Goal: Information Seeking & Learning: Learn about a topic

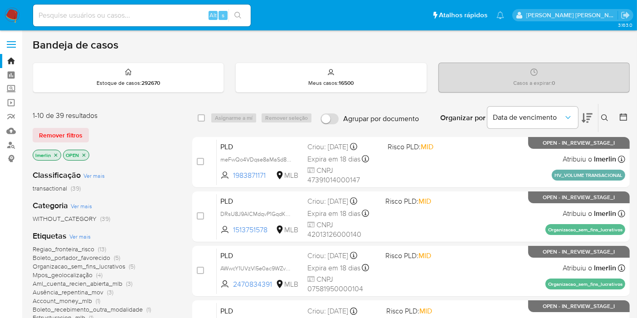
click at [110, 25] on div "Alt s" at bounding box center [142, 16] width 218 height 22
click at [116, 11] on input at bounding box center [142, 16] width 218 height 12
paste input "1145996488"
type input "1145996488"
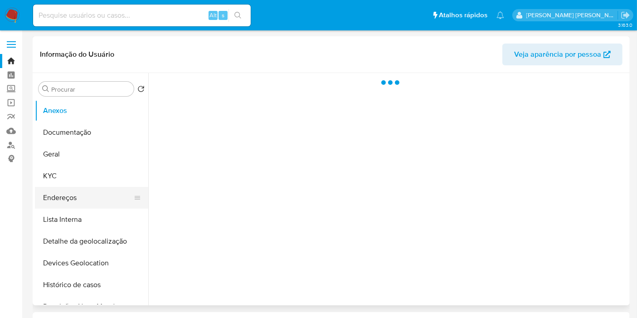
select select "10"
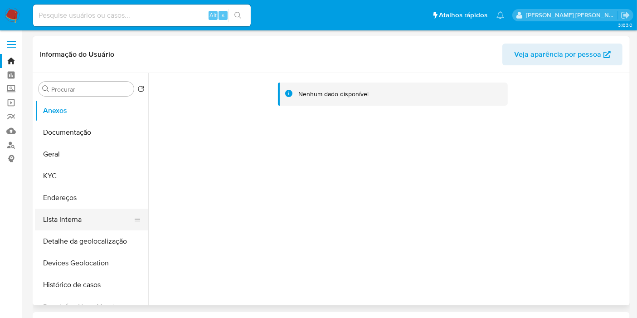
click at [97, 223] on button "Lista Interna" at bounding box center [88, 219] width 106 height 22
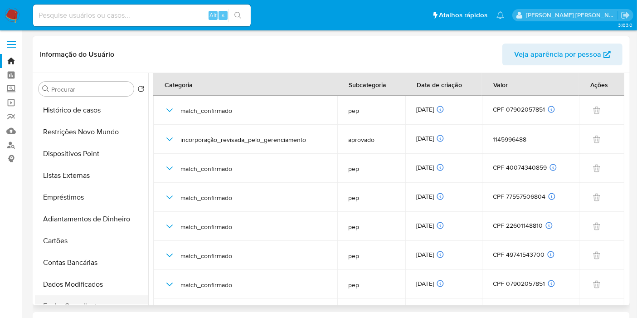
scroll to position [252, 0]
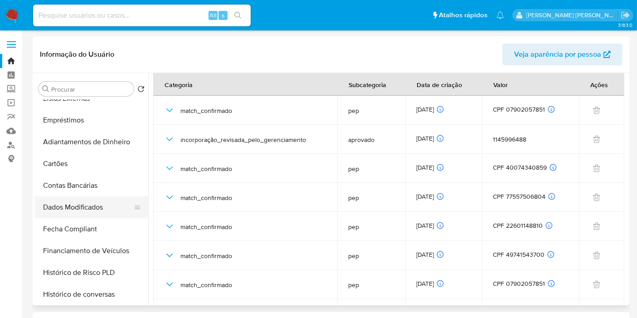
click at [102, 213] on button "Dados Modificados" at bounding box center [88, 207] width 106 height 22
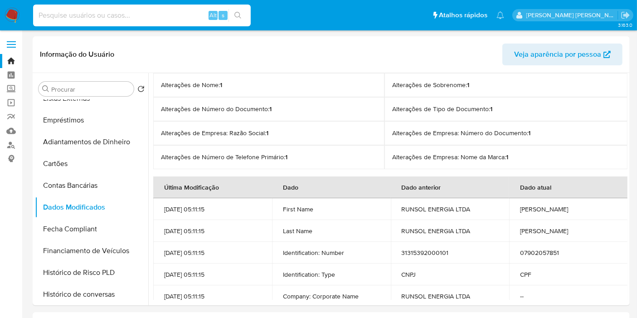
click at [132, 14] on input at bounding box center [142, 16] width 218 height 12
paste input "75871267"
type input "75871267"
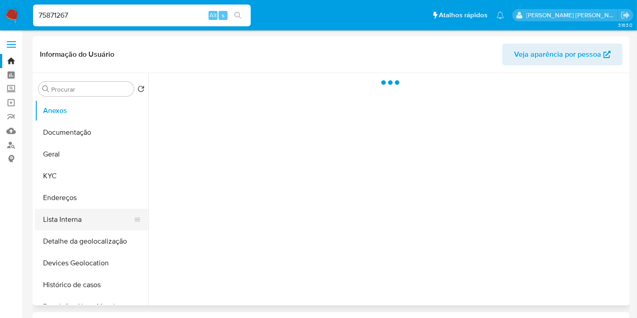
click at [74, 215] on button "Lista Interna" at bounding box center [88, 219] width 106 height 22
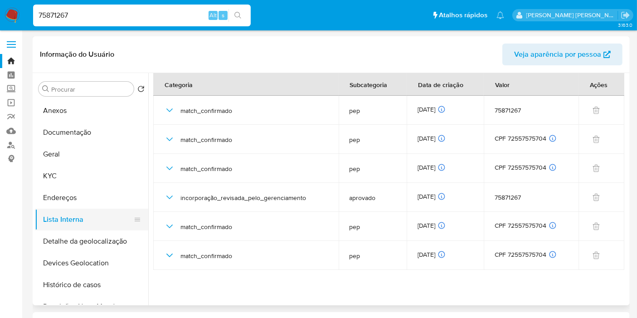
select select "10"
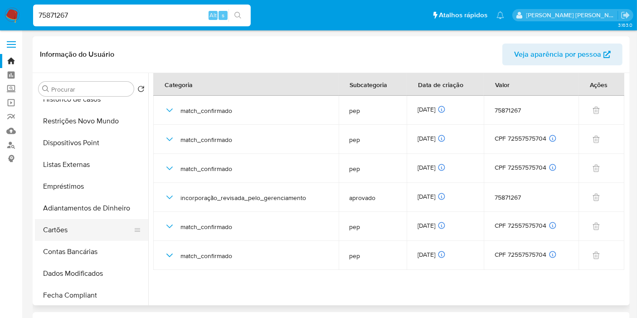
scroll to position [201, 0]
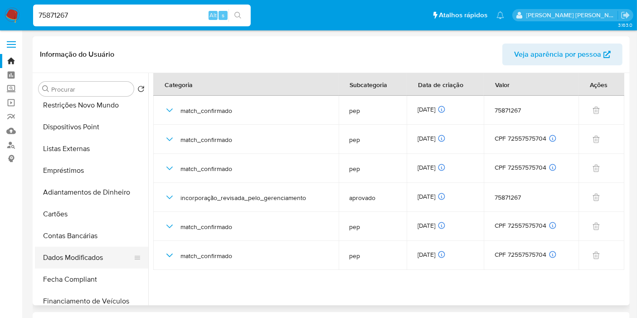
click at [75, 258] on button "Dados Modificados" at bounding box center [88, 258] width 106 height 22
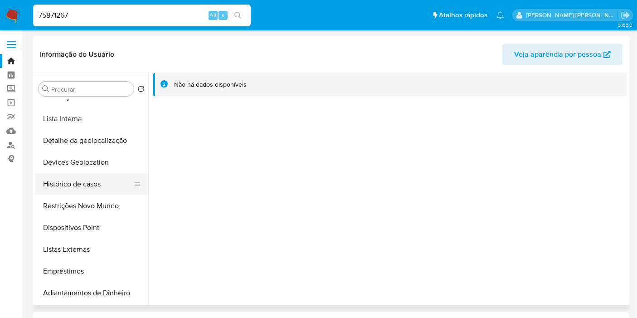
scroll to position [0, 0]
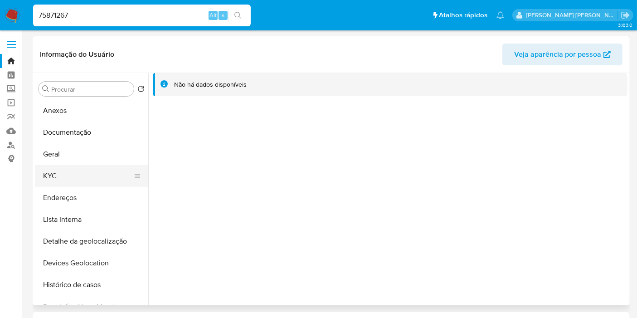
click at [67, 171] on button "KYC" at bounding box center [88, 176] width 106 height 22
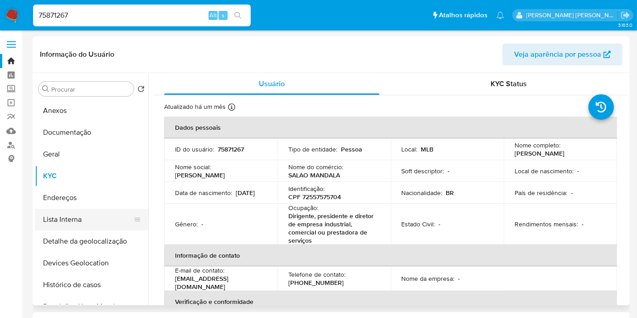
click at [70, 224] on button "Lista Interna" at bounding box center [88, 219] width 106 height 22
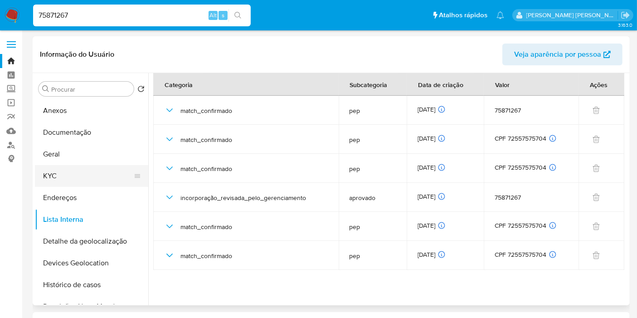
click at [82, 170] on button "KYC" at bounding box center [88, 176] width 106 height 22
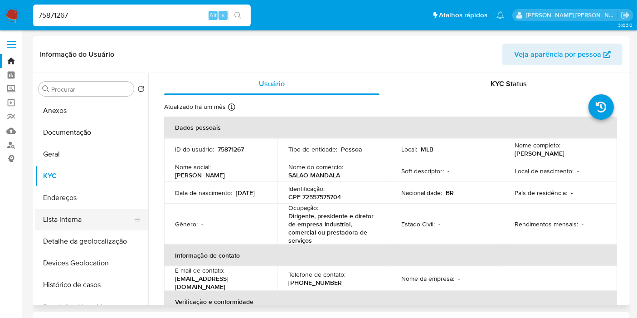
click at [75, 222] on button "Lista Interna" at bounding box center [88, 219] width 106 height 22
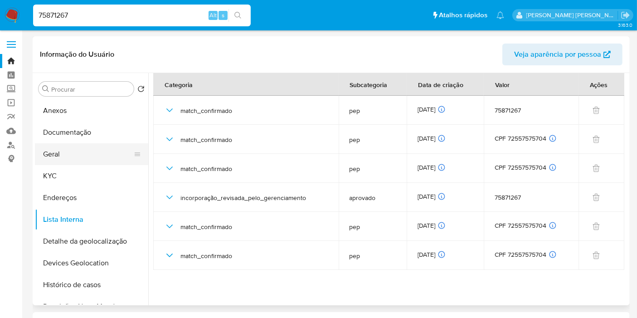
drag, startPoint x: 0, startPoint y: 228, endPoint x: 122, endPoint y: 160, distance: 140.0
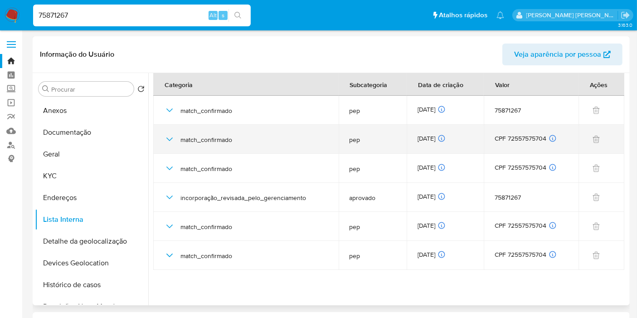
click at [171, 136] on icon "button" at bounding box center [169, 139] width 11 height 11
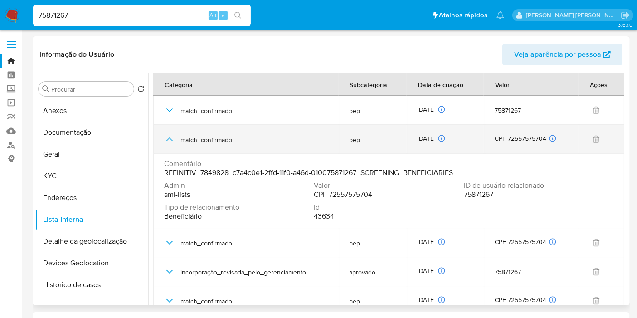
click at [171, 140] on icon "button" at bounding box center [169, 139] width 6 height 4
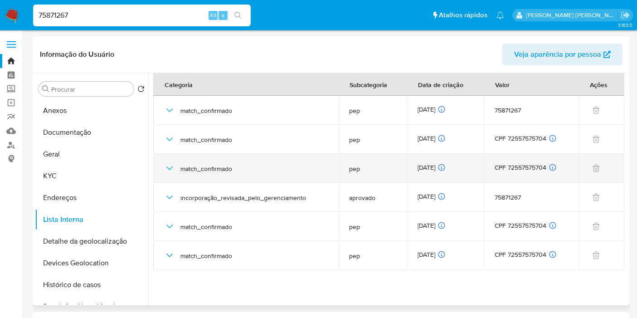
click at [169, 165] on icon "button" at bounding box center [169, 168] width 11 height 11
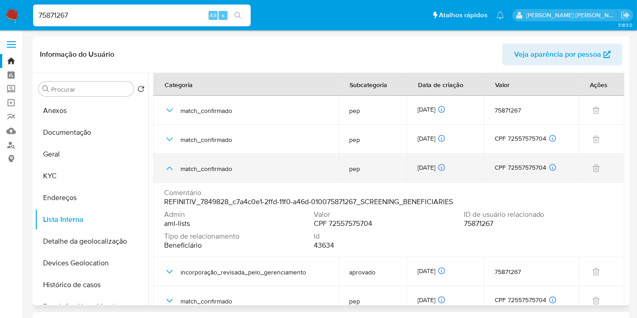
click at [169, 165] on icon "button" at bounding box center [169, 168] width 11 height 11
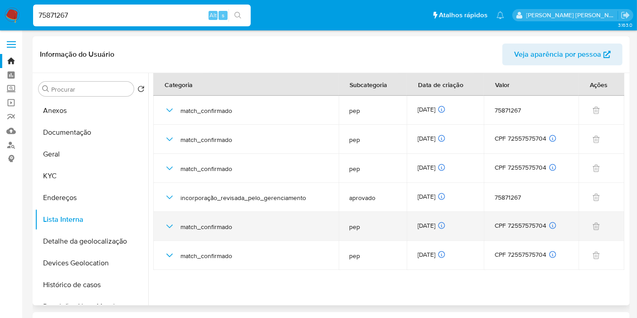
click at [169, 228] on icon "button" at bounding box center [169, 226] width 11 height 11
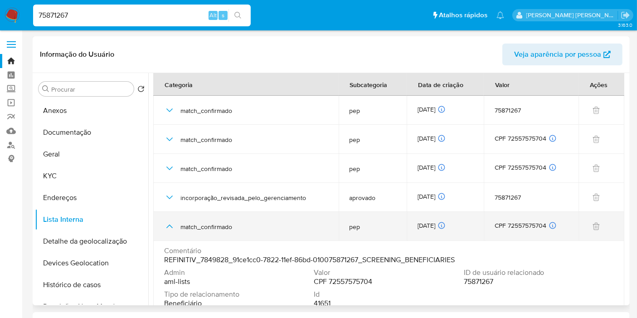
click at [169, 229] on icon "button" at bounding box center [169, 226] width 11 height 11
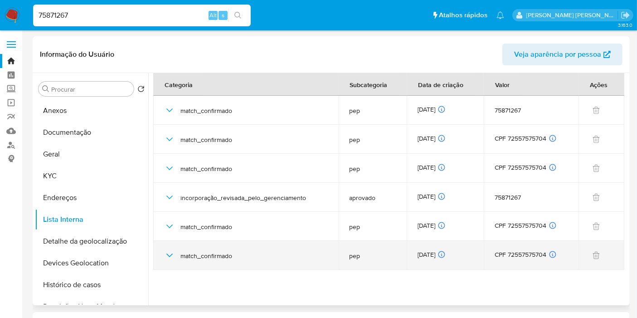
click at [170, 258] on icon "button" at bounding box center [169, 255] width 11 height 11
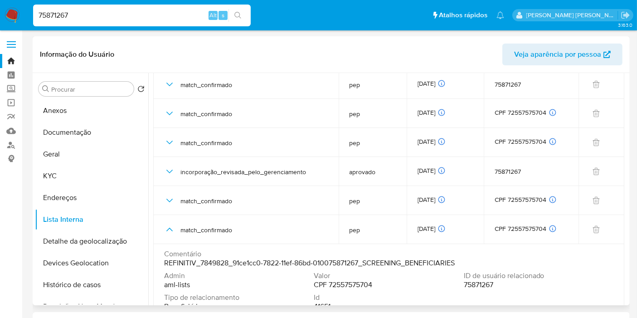
scroll to position [39, 0]
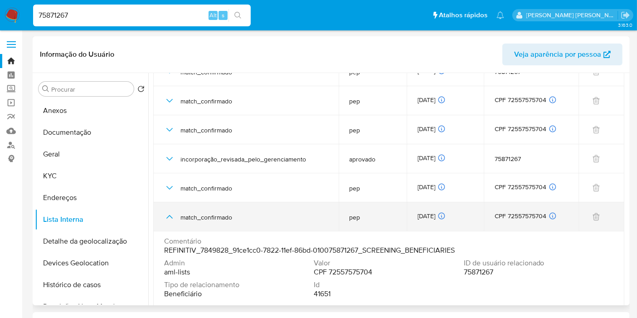
click at [169, 214] on icon "button" at bounding box center [169, 216] width 11 height 11
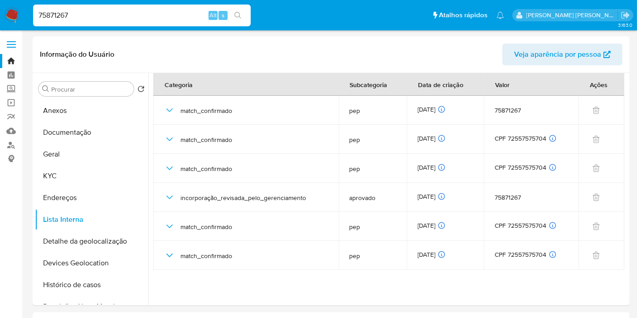
click at [134, 16] on input "75871267" at bounding box center [142, 16] width 218 height 12
paste input "289043495"
type input "289043495"
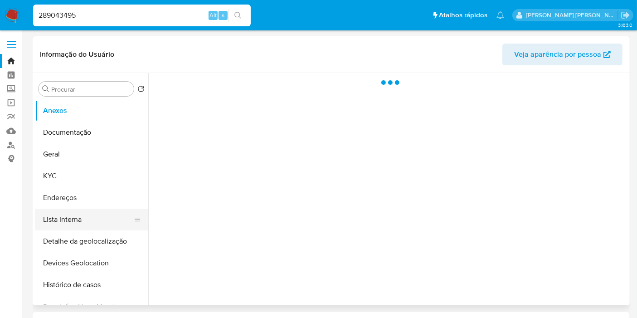
select select "10"
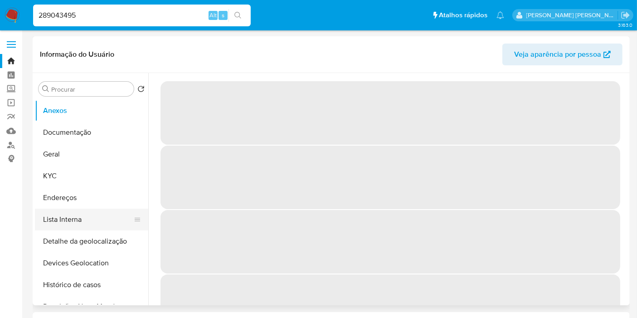
click at [70, 212] on button "Lista Interna" at bounding box center [88, 219] width 106 height 22
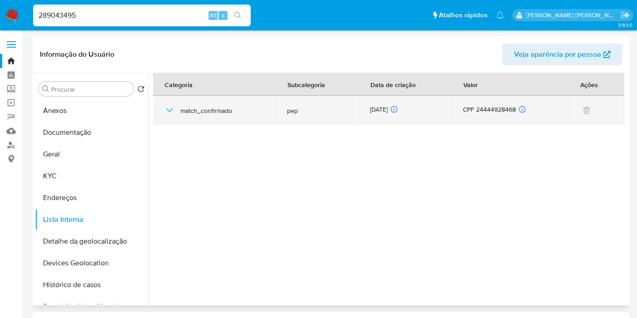
click at [169, 108] on icon "button" at bounding box center [169, 110] width 11 height 11
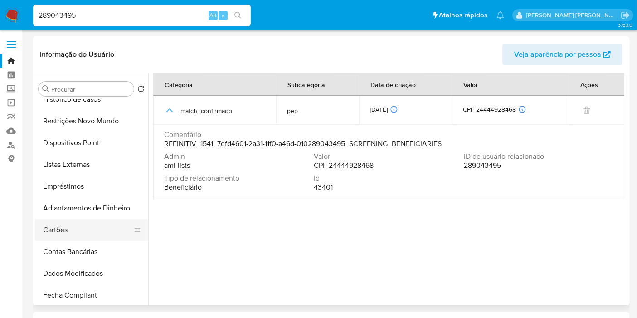
scroll to position [201, 0]
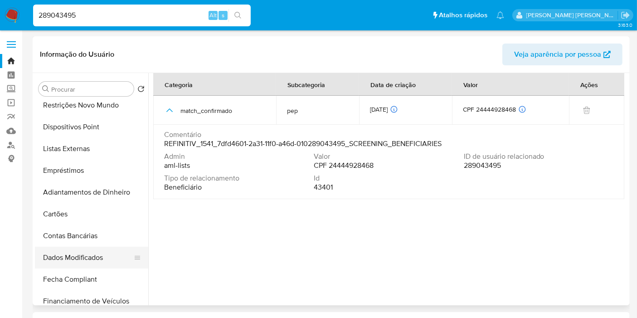
click at [82, 257] on button "Dados Modificados" at bounding box center [88, 258] width 106 height 22
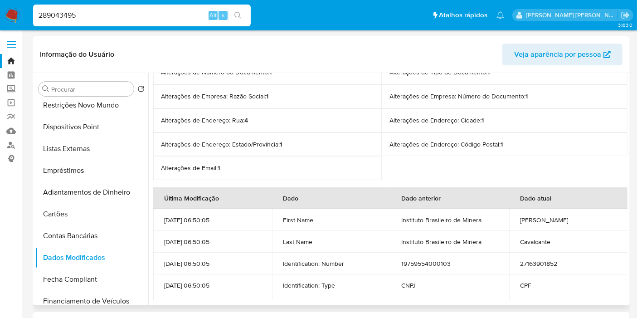
scroll to position [101, 0]
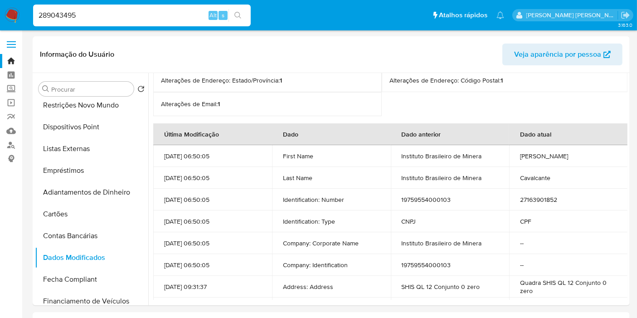
drag, startPoint x: 2, startPoint y: 202, endPoint x: 8, endPoint y: 183, distance: 19.9
click at [121, 12] on input "289043495" at bounding box center [142, 16] width 218 height 12
paste input "1145996488"
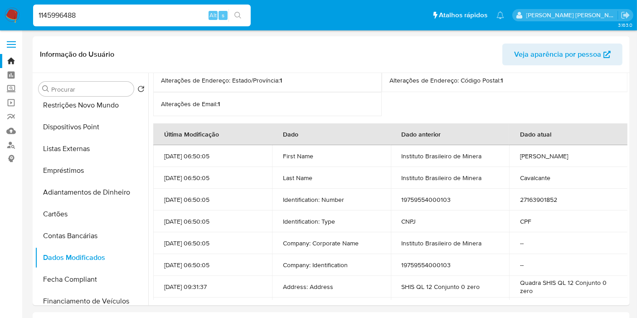
type input "1145996488"
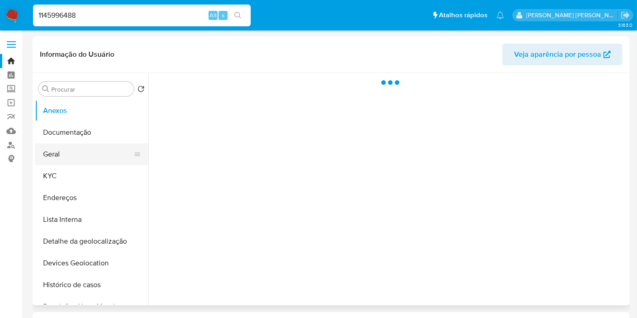
click at [86, 155] on button "Geral" at bounding box center [88, 154] width 106 height 22
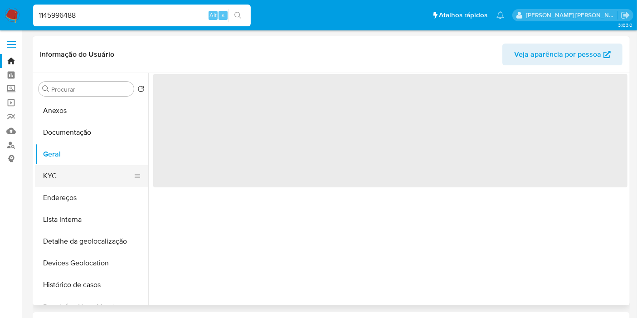
click at [74, 173] on button "KYC" at bounding box center [88, 176] width 106 height 22
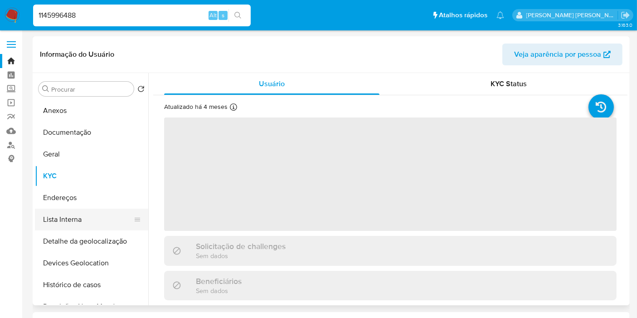
select select "10"
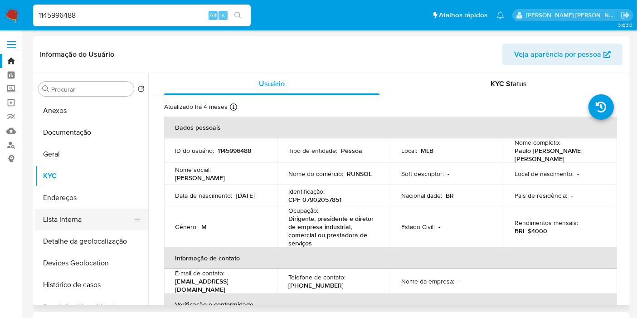
click at [84, 221] on button "Lista Interna" at bounding box center [88, 219] width 106 height 22
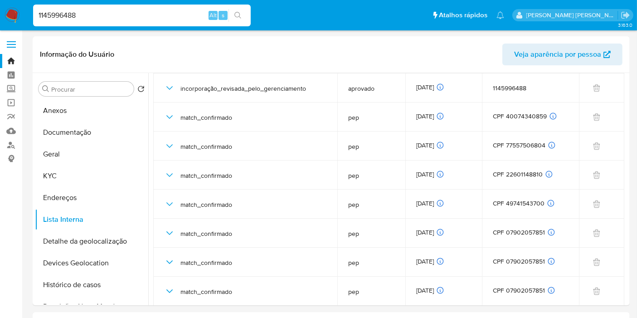
scroll to position [52, 0]
click at [87, 19] on input "1145996488" at bounding box center [142, 16] width 218 height 12
paste input "75871267"
type input "75871267"
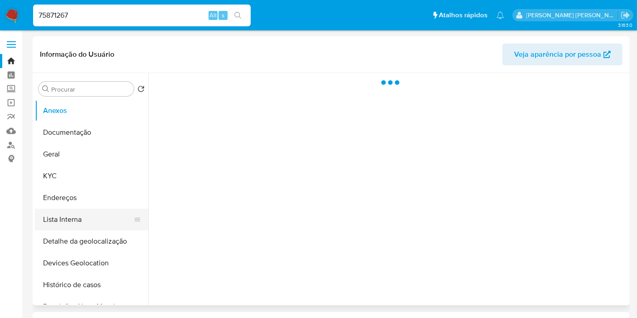
click at [82, 214] on button "Lista Interna" at bounding box center [88, 219] width 106 height 22
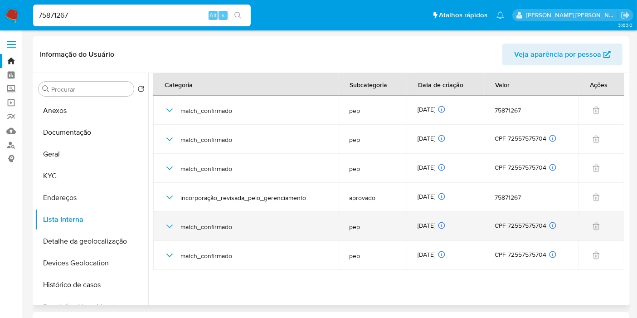
select select "10"
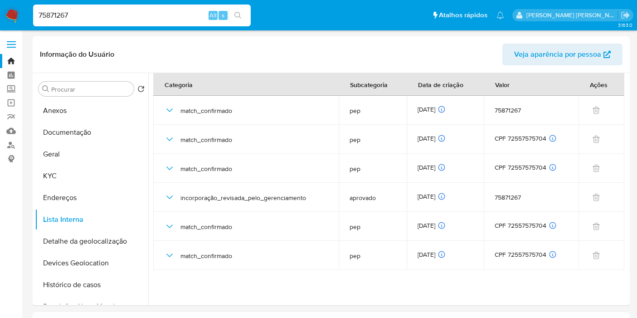
select select "10"
click at [117, 21] on div "75871267 Alt s" at bounding box center [142, 16] width 218 height 22
click at [117, 19] on input "75871267" at bounding box center [142, 16] width 218 height 12
paste input "289043495"
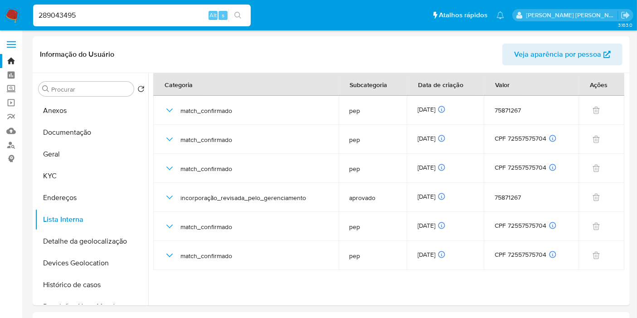
type input "289043495"
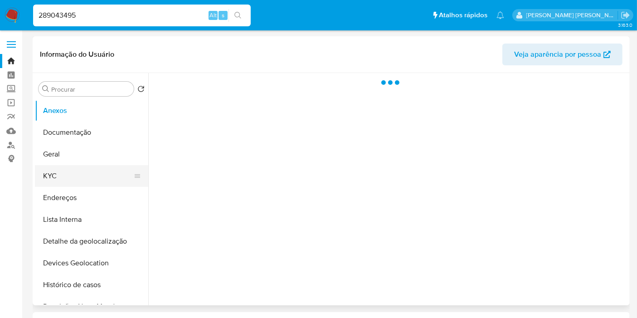
click at [62, 181] on button "KYC" at bounding box center [88, 176] width 106 height 22
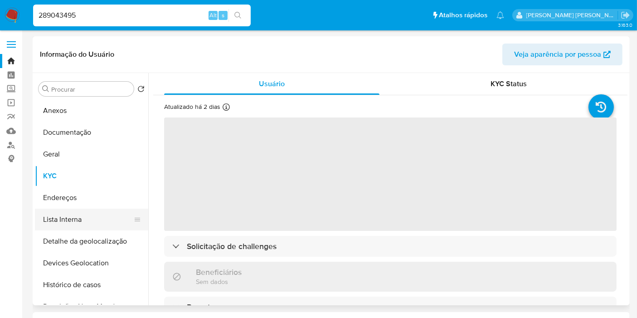
select select "10"
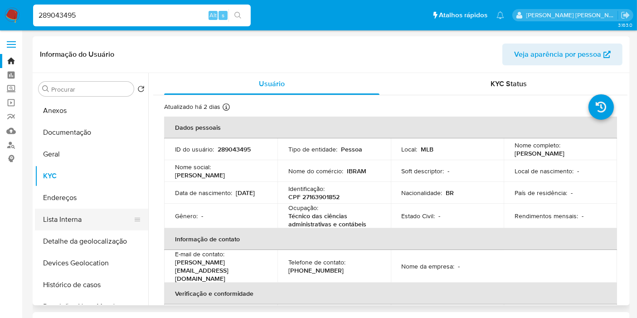
click at [73, 218] on button "Lista Interna" at bounding box center [88, 219] width 106 height 22
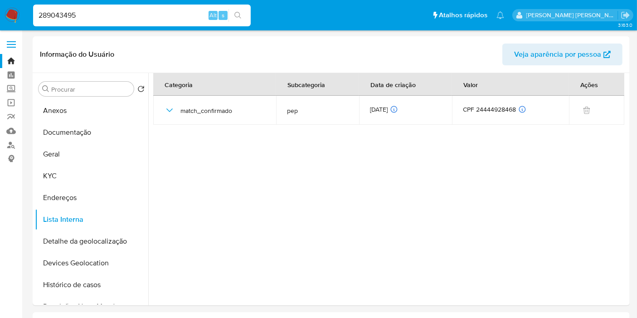
drag, startPoint x: 0, startPoint y: 265, endPoint x: 5, endPoint y: 254, distance: 11.8
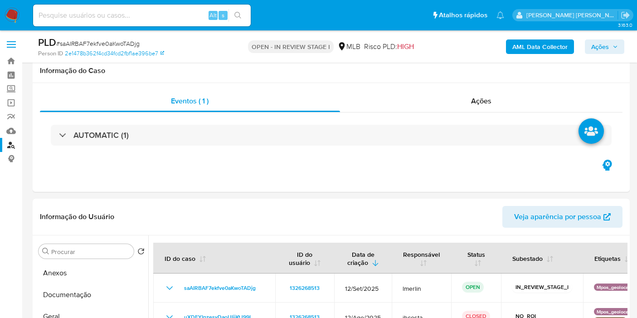
select select "10"
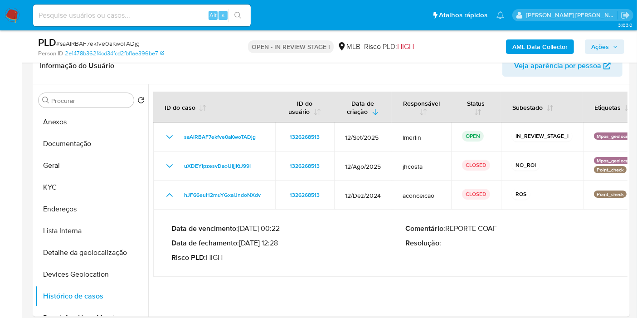
drag, startPoint x: 243, startPoint y: 241, endPoint x: 278, endPoint y: 241, distance: 34.9
click at [278, 241] on p "Data de fechamento : 09/01/2025 12:28" at bounding box center [288, 242] width 234 height 9
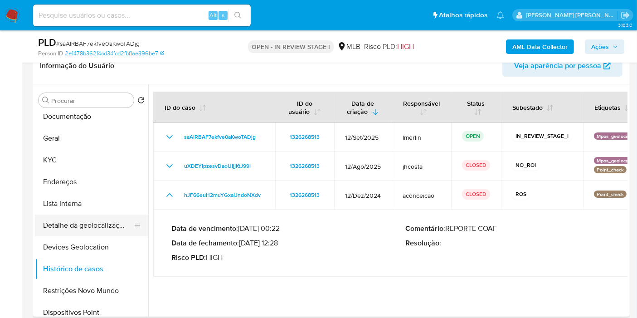
scroll to position [50, 0]
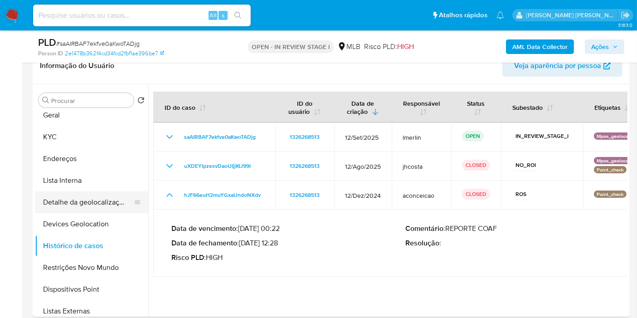
click at [93, 201] on button "Detalhe da geolocalização" at bounding box center [88, 202] width 106 height 22
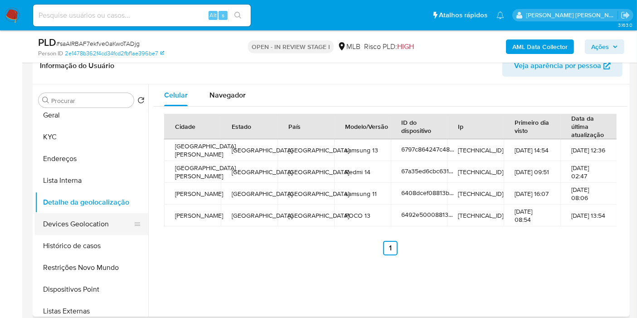
click at [87, 223] on button "Devices Geolocation" at bounding box center [88, 224] width 106 height 22
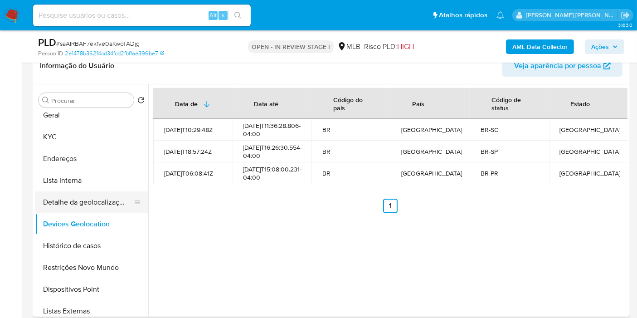
click at [87, 211] on button "Detalhe da geolocalização" at bounding box center [88, 202] width 106 height 22
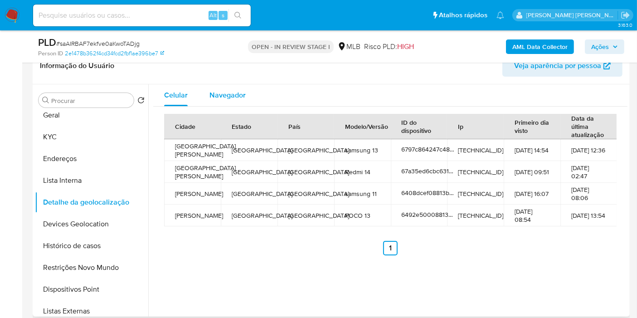
click at [223, 97] on span "Navegador" at bounding box center [227, 95] width 36 height 10
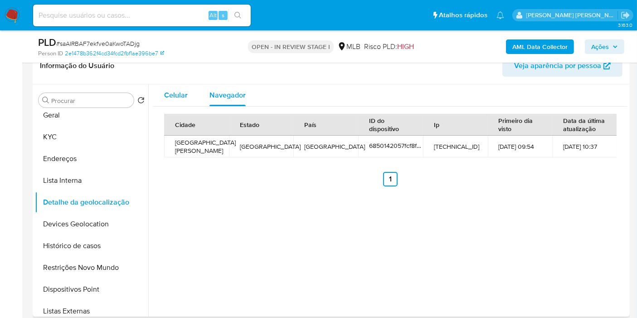
click at [187, 95] on button "Celular" at bounding box center [175, 95] width 45 height 22
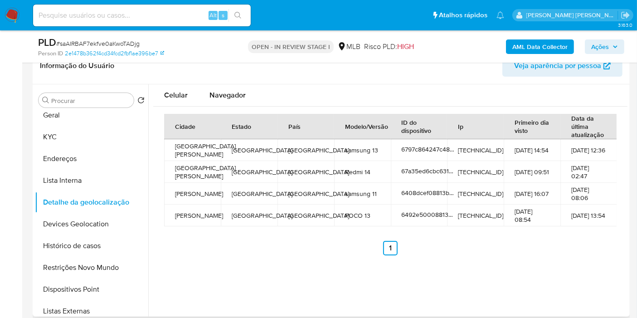
click at [175, 145] on td "São Lourenço do Oeste" at bounding box center [192, 150] width 57 height 22
copy td "São Lourenço do Oeste"
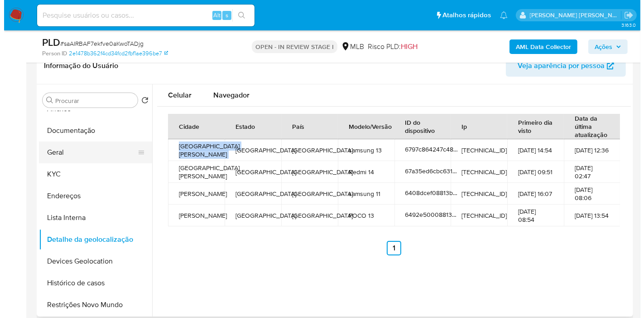
scroll to position [0, 0]
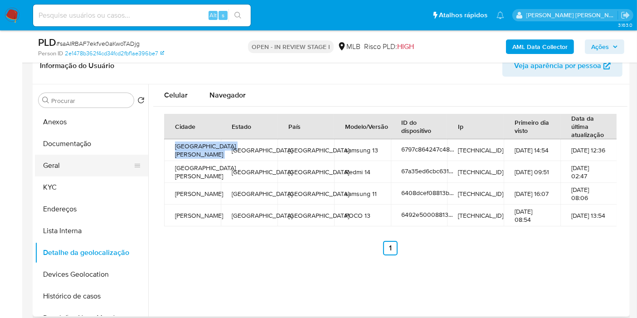
click at [74, 117] on button "Anexos" at bounding box center [91, 122] width 113 height 22
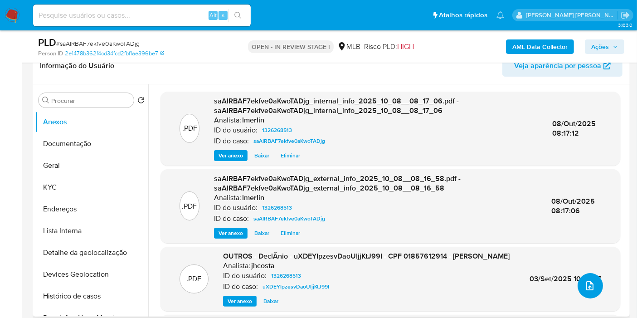
click at [593, 284] on button "upload-file" at bounding box center [589, 285] width 25 height 25
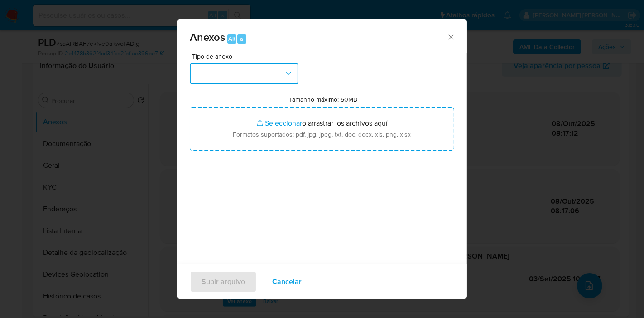
click at [268, 71] on button "button" at bounding box center [244, 74] width 109 height 22
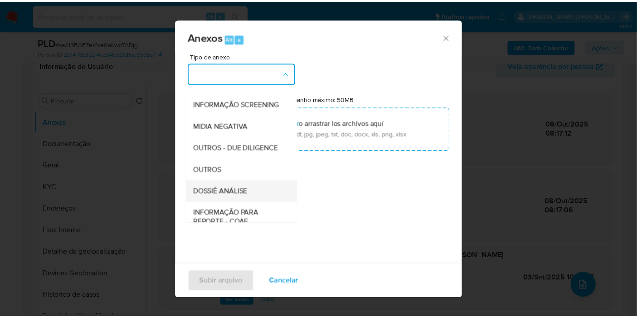
scroll to position [139, 0]
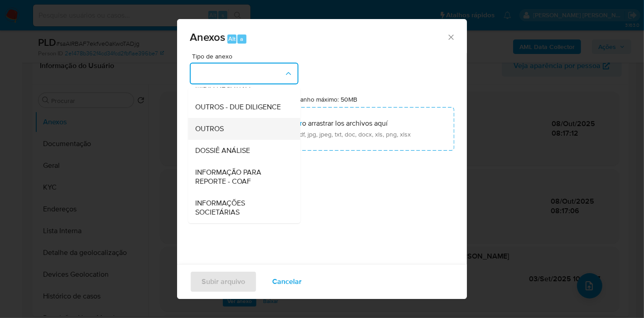
click at [247, 139] on div "OUTROS" at bounding box center [241, 129] width 92 height 22
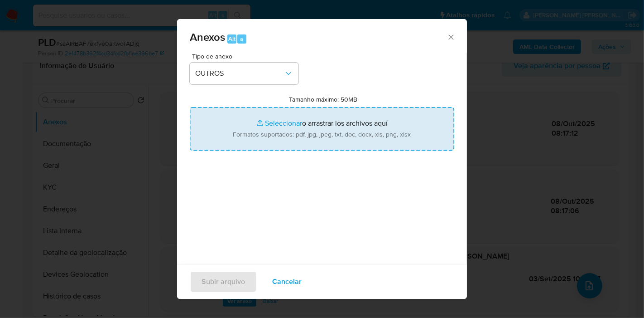
click at [346, 111] on input "Tamanho máximo: 50MB Seleccionar archivos" at bounding box center [322, 129] width 265 height 44
click at [269, 140] on input "Tamanho máximo: 50MB Seleccionar archivos" at bounding box center [322, 129] width 265 height 44
type input "C:\fakepath\Mulan 1326268513_2025_10_08_07_26_18.xlsx"
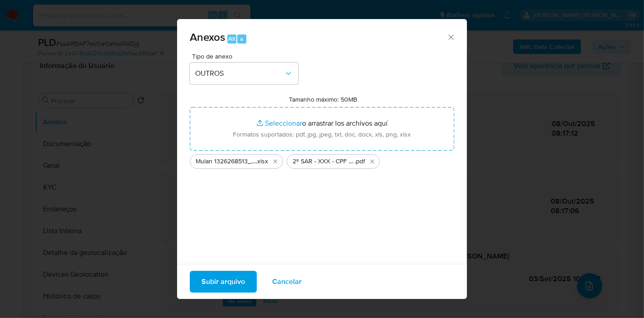
click at [226, 277] on span "Subir arquivo" at bounding box center [224, 281] width 44 height 20
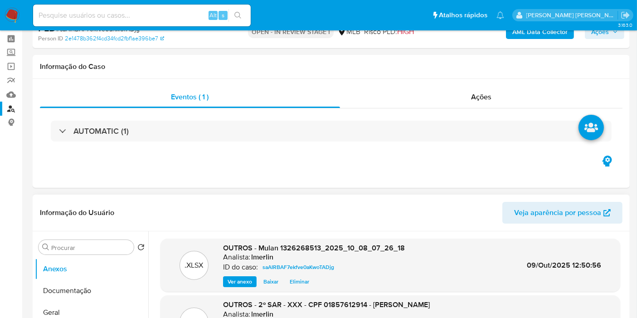
scroll to position [0, 0]
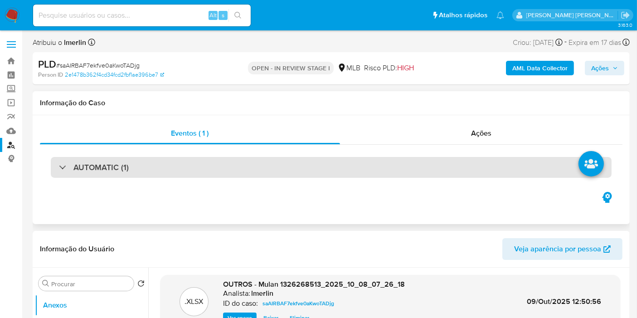
click at [358, 165] on div "AUTOMATIC (1)" at bounding box center [331, 167] width 561 height 21
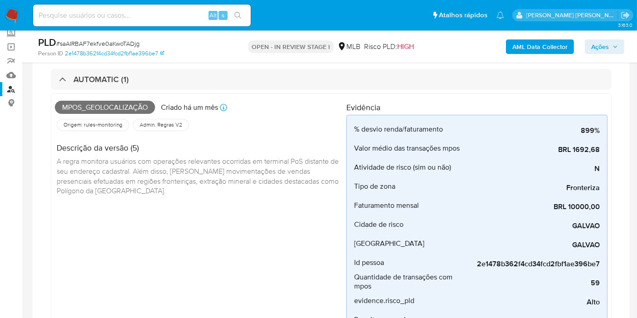
scroll to position [50, 0]
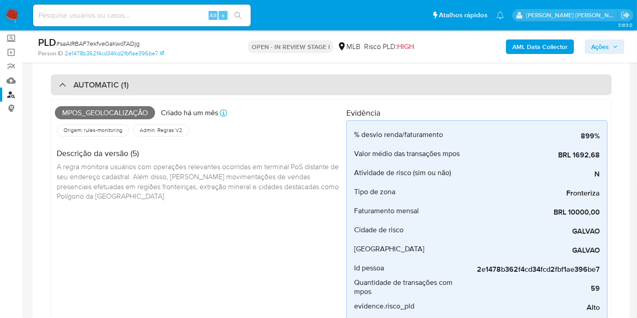
click at [323, 82] on div "AUTOMATIC (1)" at bounding box center [331, 84] width 561 height 21
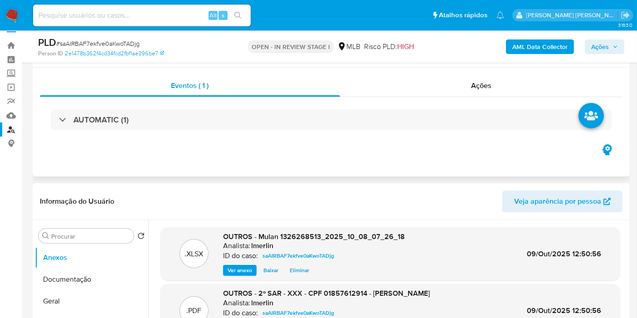
scroll to position [0, 0]
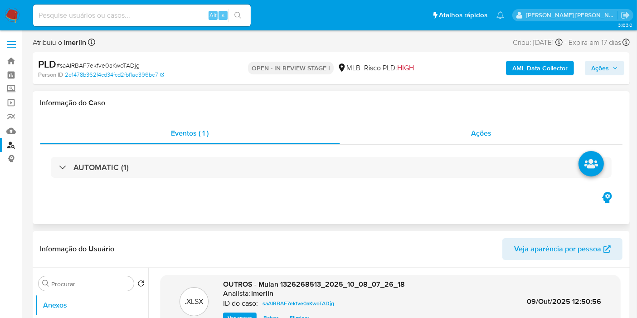
click at [410, 131] on div "Ações" at bounding box center [481, 133] width 283 height 22
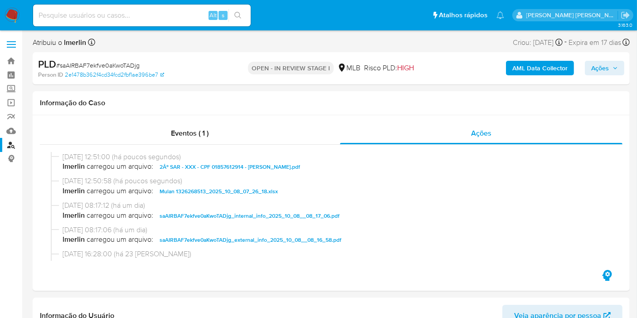
click at [608, 71] on span "Ações" at bounding box center [600, 68] width 18 height 15
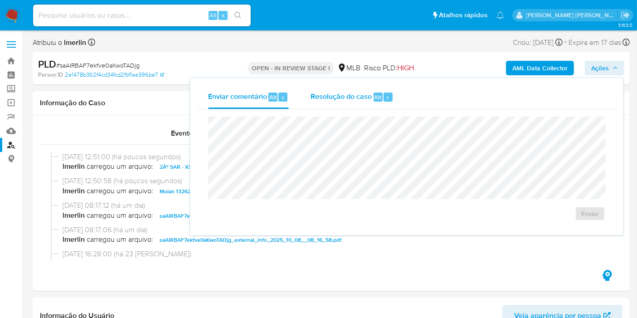
click at [348, 96] on span "Resolução do caso" at bounding box center [340, 97] width 61 height 10
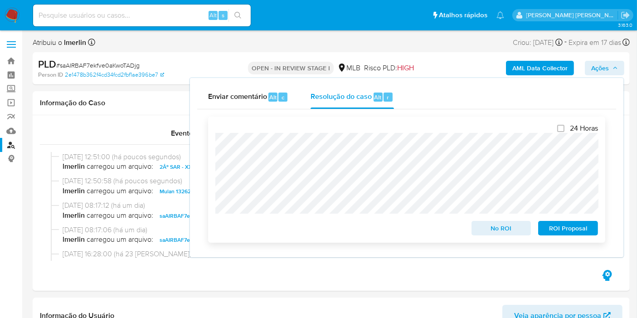
click at [581, 226] on span "ROI Proposal" at bounding box center [567, 228] width 47 height 13
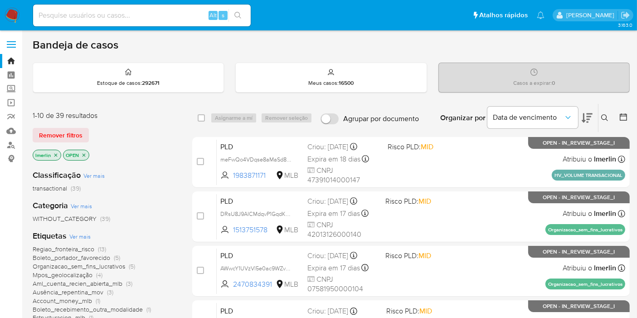
click at [57, 14] on input at bounding box center [142, 16] width 218 height 12
paste input "WwlD31J189Hiu8tqDrFATuZR"
type input "WwlD31J189Hiu8tqDrFATuZR"
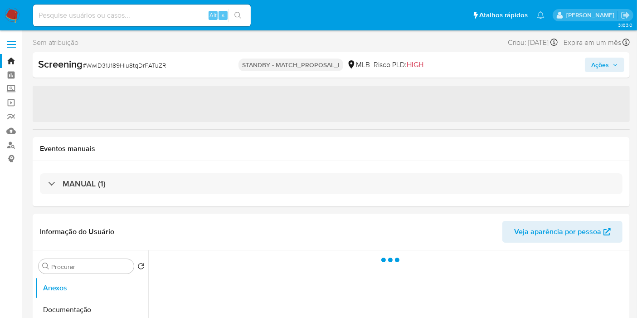
select select "10"
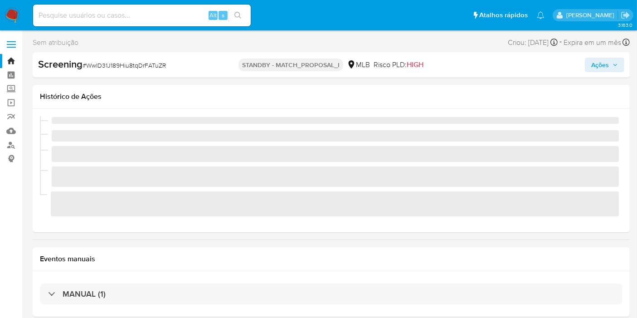
click at [601, 68] on span "Ações" at bounding box center [600, 65] width 18 height 15
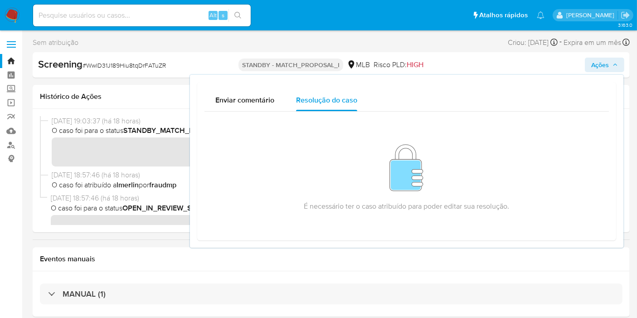
click at [233, 83] on div "Enviar comentário Resolução do caso É necessário ter o caso atribuído para pode…" at bounding box center [406, 161] width 419 height 158
click at [234, 96] on span "Enviar comentário" at bounding box center [244, 100] width 59 height 10
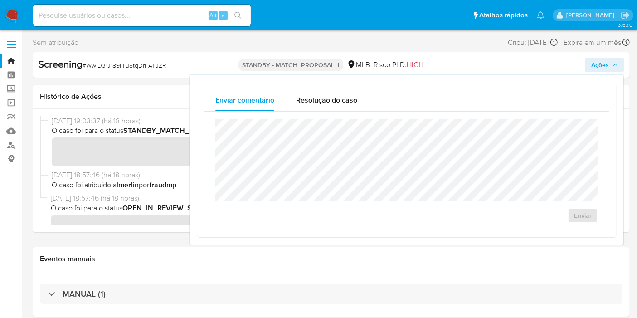
click at [283, 267] on div "Eventos manuais" at bounding box center [331, 259] width 597 height 24
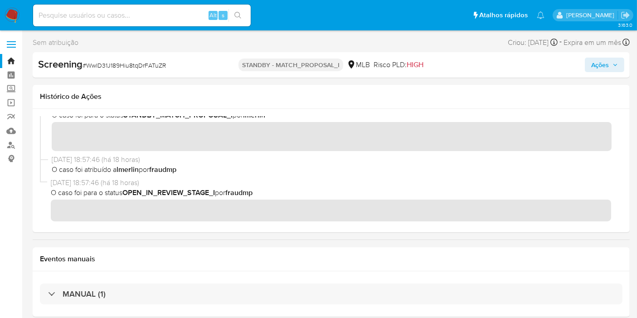
click at [618, 60] on span "Ações" at bounding box center [604, 64] width 27 height 13
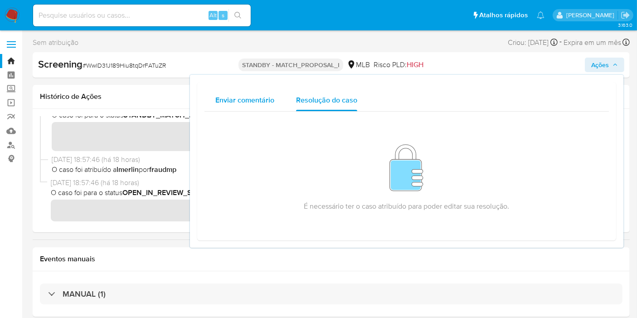
click at [241, 99] on span "Enviar comentário" at bounding box center [244, 100] width 59 height 10
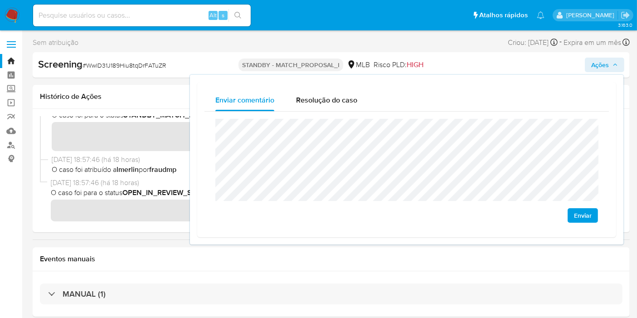
click at [592, 221] on button "Enviar" at bounding box center [582, 215] width 30 height 15
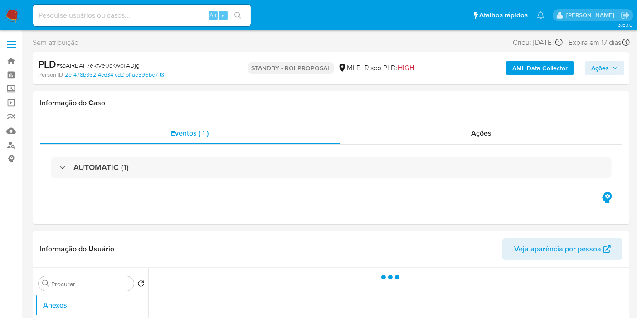
select select "10"
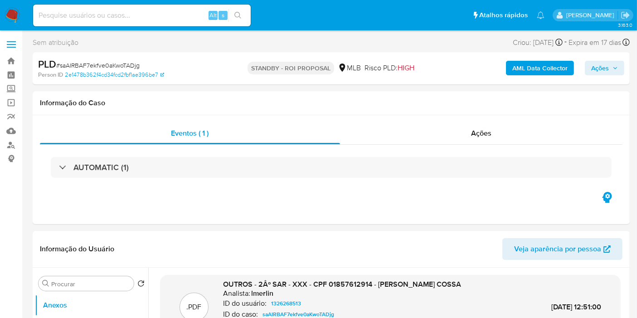
click at [161, 16] on input at bounding box center [142, 16] width 218 height 12
paste input "DRsU8J9AICMdqvP1GqdKPUTN"
type input "DRsU8J9AICMdqvP1GqdKPUTN"
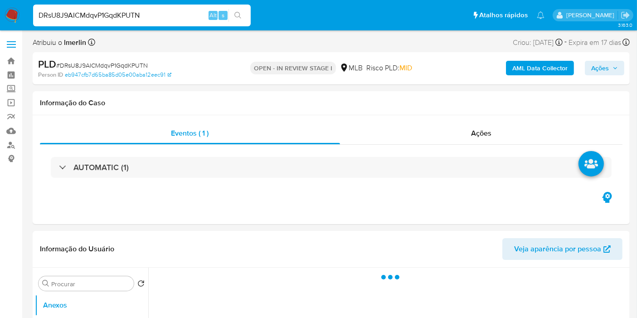
select select "10"
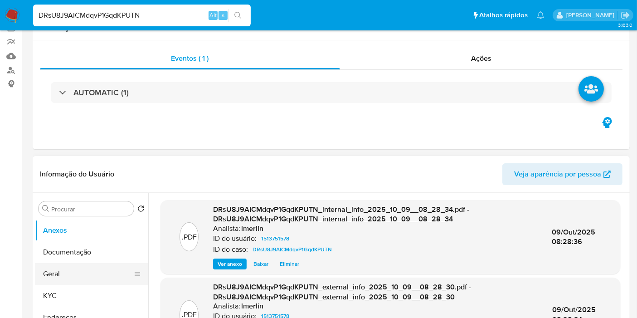
scroll to position [151, 0]
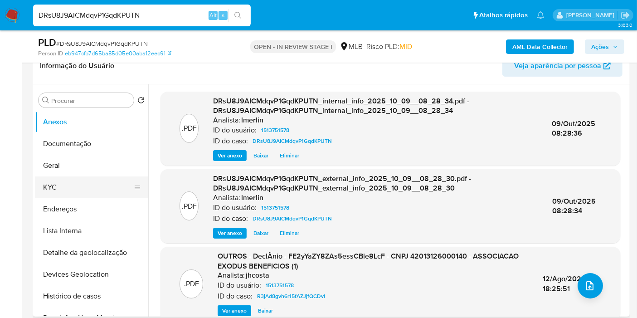
click at [88, 189] on button "KYC" at bounding box center [88, 187] width 106 height 22
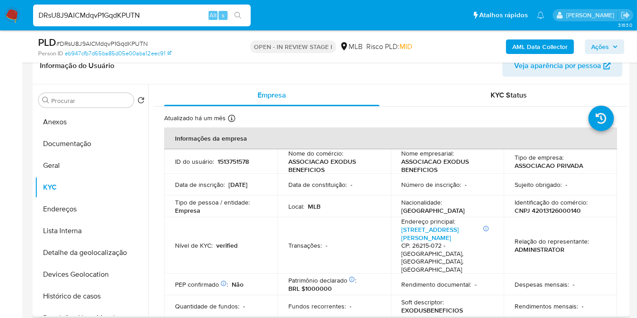
click at [562, 208] on p "CNPJ 42013126000140" at bounding box center [547, 210] width 66 height 8
copy p "42013126000140"
click at [71, 287] on button "Histórico de casos" at bounding box center [88, 296] width 106 height 22
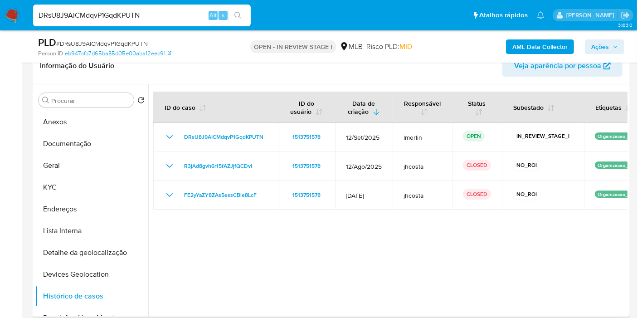
drag, startPoint x: 75, startPoint y: 188, endPoint x: 183, endPoint y: 82, distance: 151.3
click at [75, 188] on button "KYC" at bounding box center [91, 187] width 113 height 22
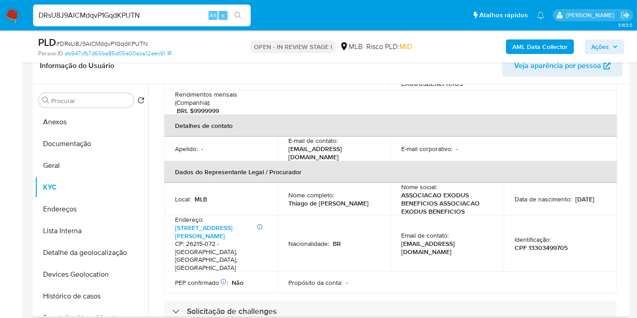
scroll to position [252, 0]
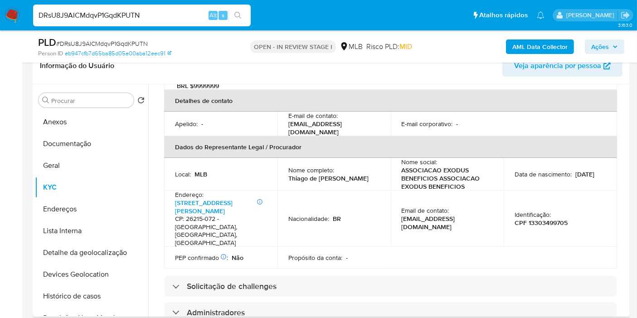
click at [333, 174] on p "Thiago de Lima Menezes" at bounding box center [328, 178] width 80 height 8
copy div "Nome completo : Thiago de Lima Menezes"
click at [541, 218] on p "CPF 13303499705" at bounding box center [540, 222] width 53 height 8
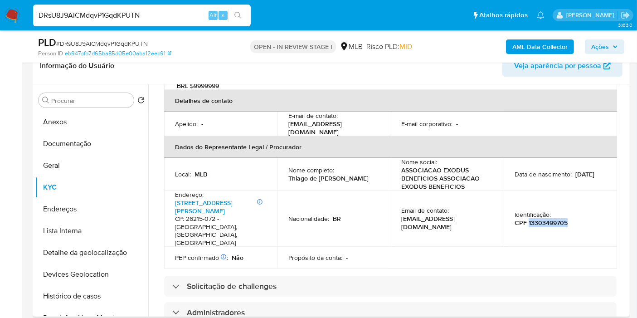
click at [541, 218] on p "CPF 13303499705" at bounding box center [540, 222] width 53 height 8
copy p "13303499705"
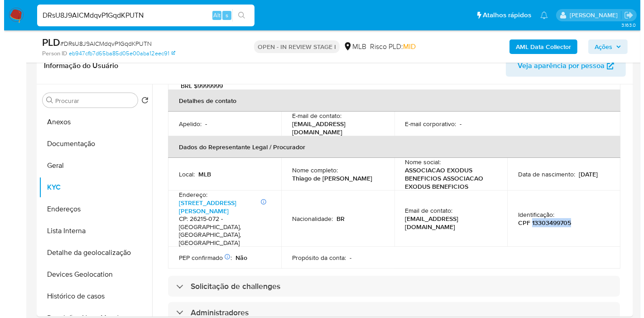
scroll to position [1389, 0]
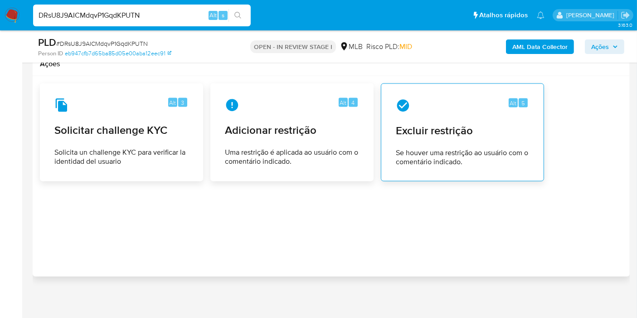
click at [455, 131] on span "Excluir restrição" at bounding box center [462, 131] width 133 height 14
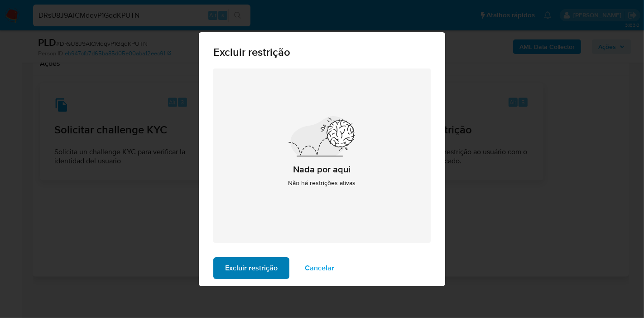
click at [265, 266] on span "Excluir restrição" at bounding box center [251, 268] width 53 height 20
click at [272, 267] on span "Excluir restrição" at bounding box center [251, 268] width 53 height 20
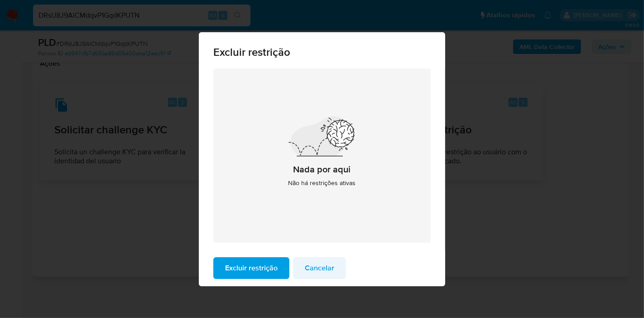
click at [326, 265] on span "Cancelar" at bounding box center [319, 268] width 29 height 20
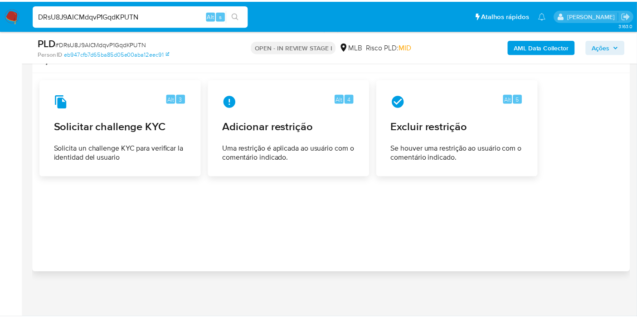
scroll to position [1374, 0]
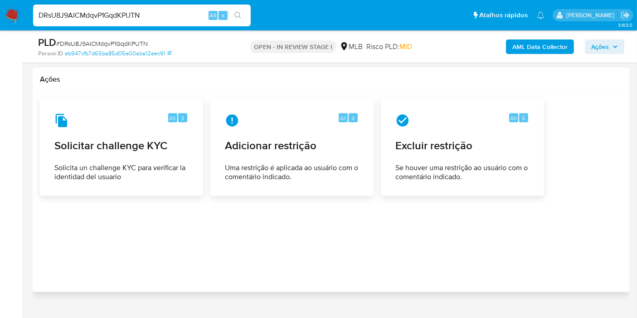
drag, startPoint x: 0, startPoint y: 230, endPoint x: 356, endPoint y: 8, distance: 419.1
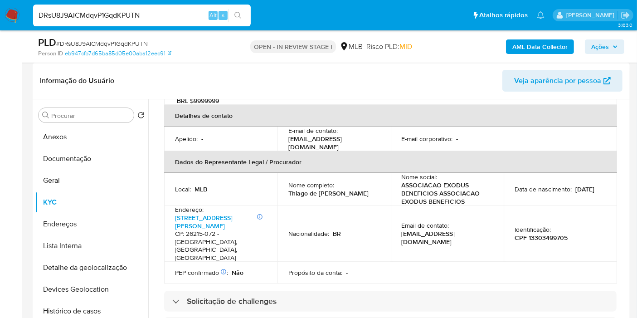
scroll to position [119, 0]
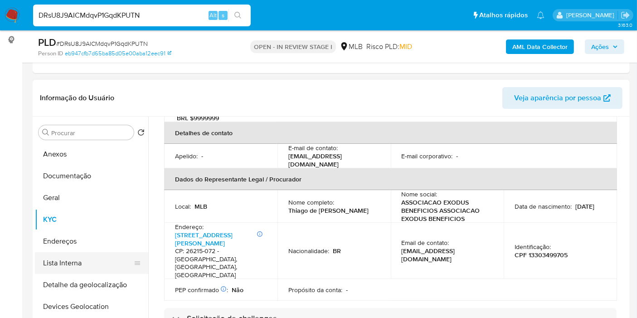
click at [69, 260] on button "Lista Interna" at bounding box center [88, 263] width 106 height 22
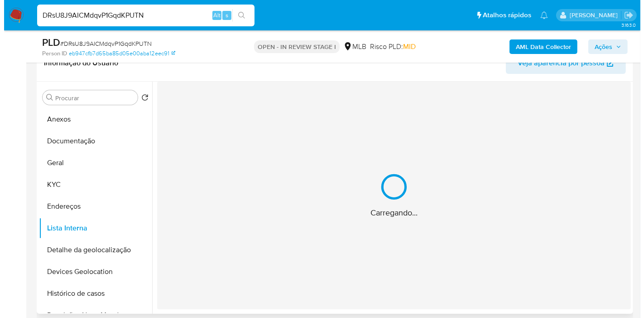
scroll to position [169, 0]
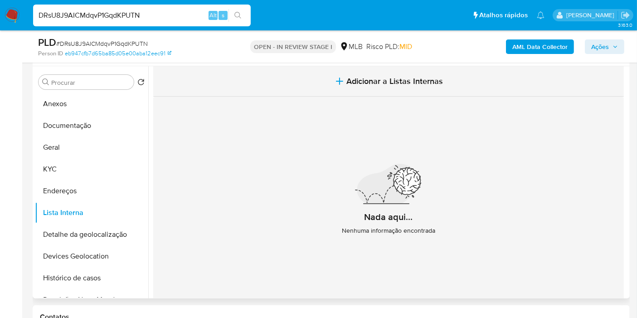
click at [395, 86] on button "Adicionar a Listas Internas" at bounding box center [388, 81] width 470 height 30
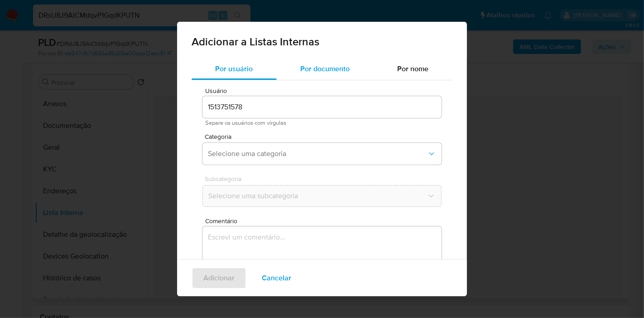
click at [321, 73] on span "Por documento" at bounding box center [325, 68] width 49 height 10
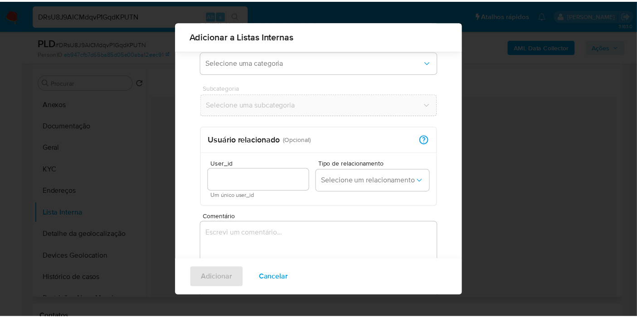
scroll to position [93, 0]
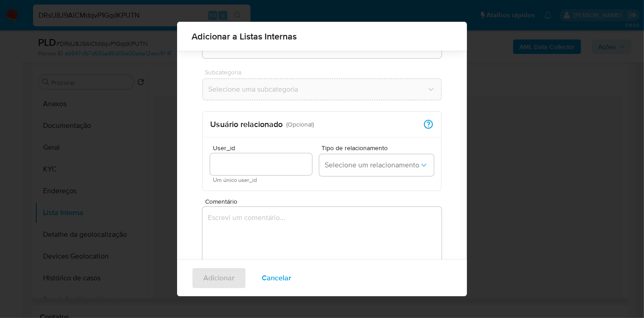
click at [265, 124] on h2 "Usuário relacionado" at bounding box center [246, 124] width 73 height 10
click at [301, 204] on div "Comentário 0 / 400 400 caracteres restantes" at bounding box center [322, 249] width 239 height 103
click at [286, 270] on span "Cancelar" at bounding box center [276, 278] width 29 height 20
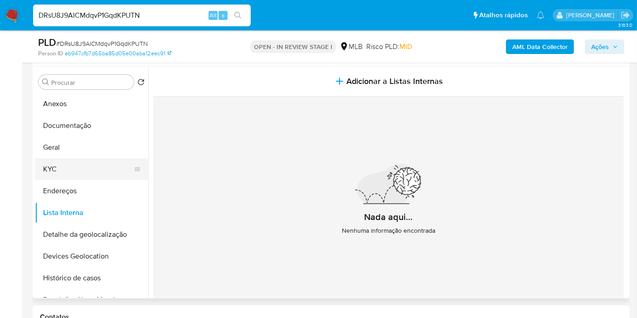
click at [62, 160] on button "KYC" at bounding box center [88, 169] width 106 height 22
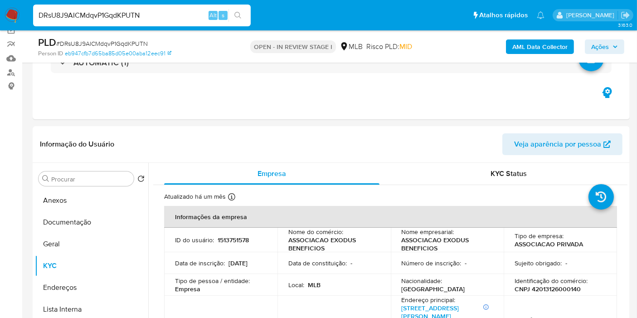
scroll to position [68, 0]
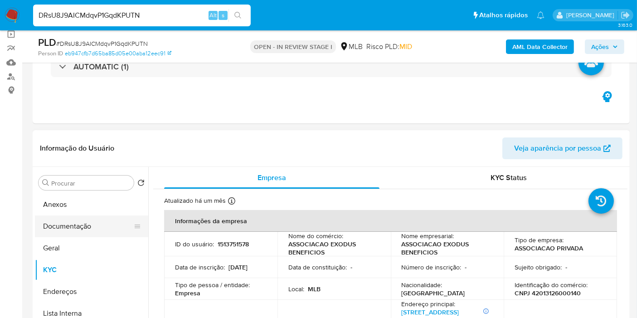
click at [69, 224] on button "Documentação" at bounding box center [88, 226] width 106 height 22
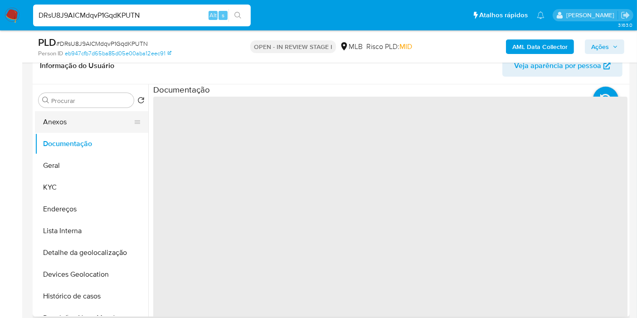
scroll to position [169, 0]
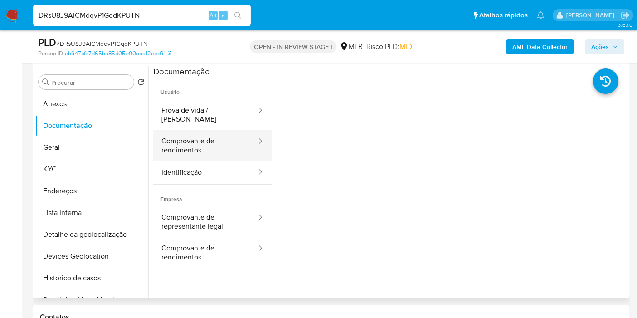
click at [197, 135] on button "Comprovante de rendimentos" at bounding box center [205, 145] width 104 height 31
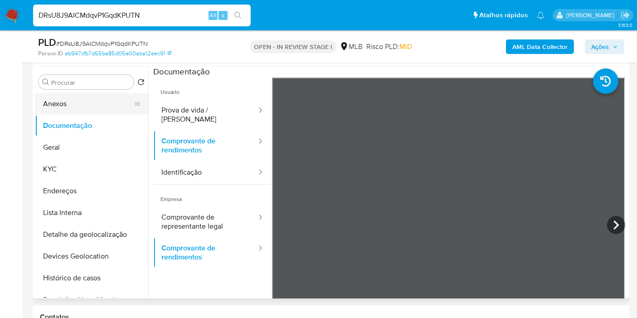
click at [87, 110] on button "Anexos" at bounding box center [88, 104] width 106 height 22
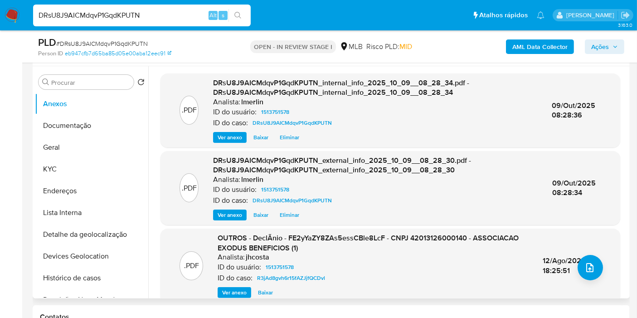
click at [218, 291] on button "Ver anexo" at bounding box center [235, 292] width 34 height 11
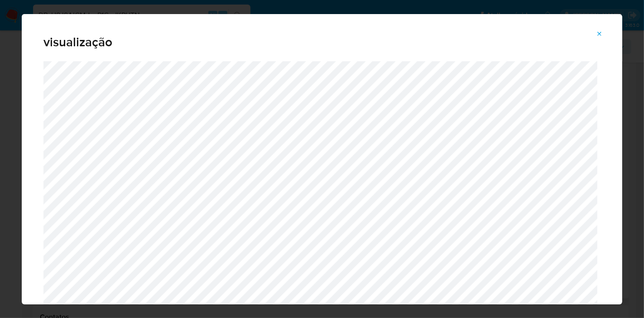
click at [603, 32] on icon "Attachment preview" at bounding box center [599, 33] width 7 height 7
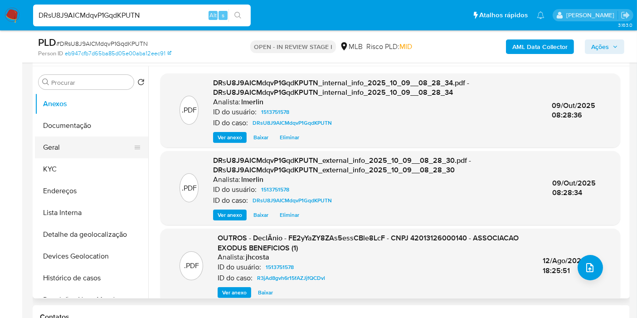
click at [91, 145] on button "Geral" at bounding box center [88, 147] width 106 height 22
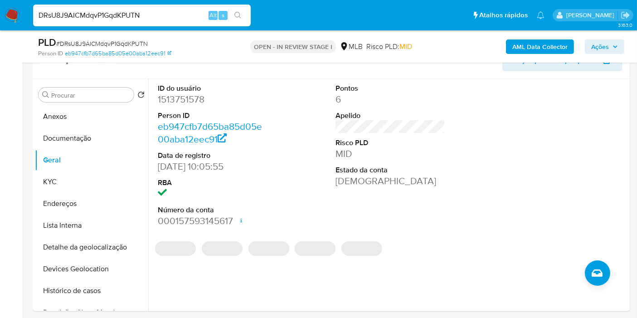
scroll to position [155, 0]
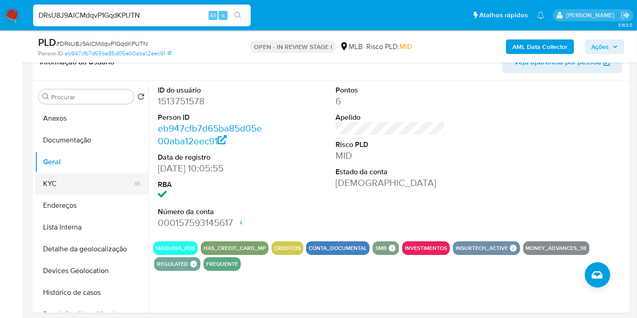
click at [81, 180] on button "KYC" at bounding box center [88, 184] width 106 height 22
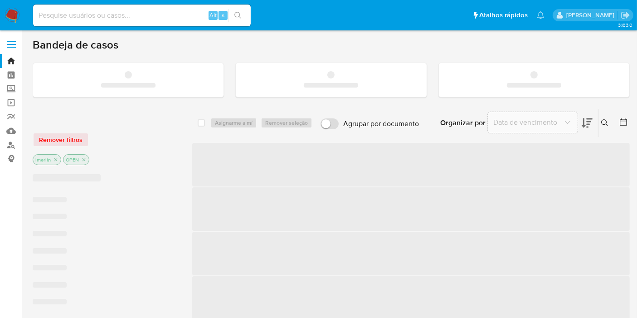
click at [17, 17] on img at bounding box center [12, 15] width 15 height 15
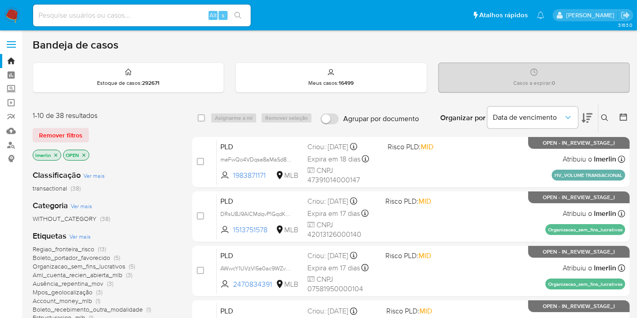
click at [606, 116] on icon at bounding box center [604, 117] width 7 height 7
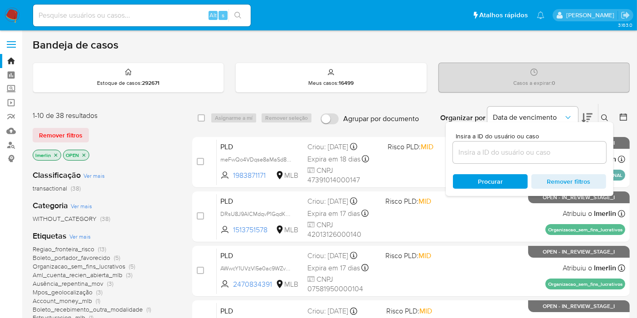
click at [545, 155] on input at bounding box center [529, 152] width 153 height 12
click at [540, 136] on span "Insira a ID do usuário ou caso" at bounding box center [531, 136] width 153 height 7
click at [540, 146] on input at bounding box center [529, 152] width 153 height 12
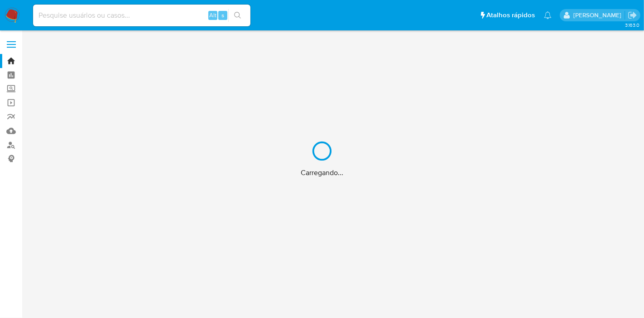
click at [136, 16] on div "Carregando..." at bounding box center [322, 159] width 644 height 318
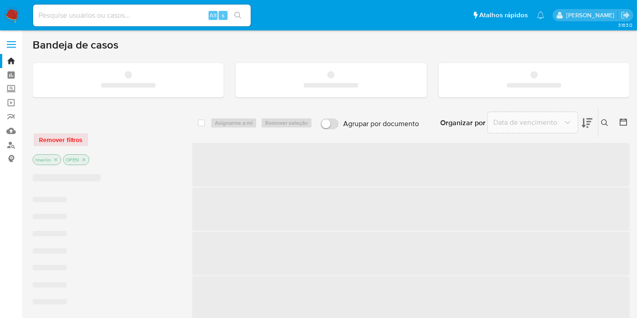
click at [133, 14] on input at bounding box center [142, 16] width 218 height 12
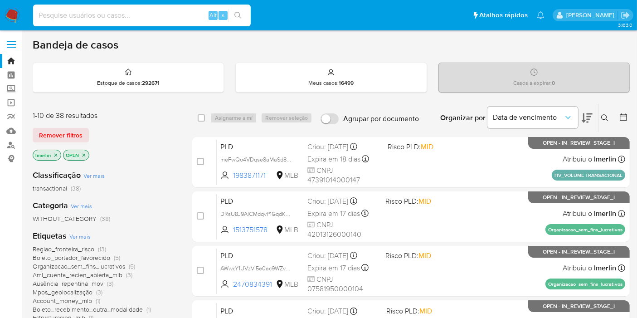
paste input "WwlD31J189Hiu8tqDrFATuZR"
type input "WwlD31J189Hiu8tqDrFATuZR"
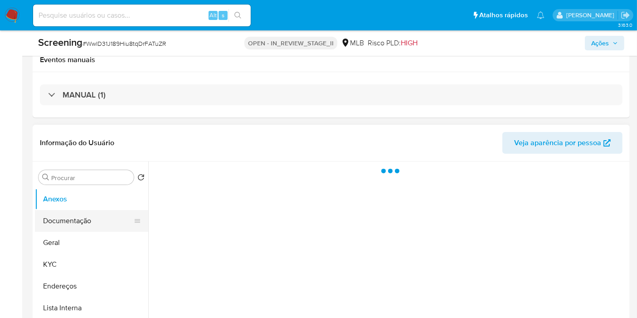
scroll to position [302, 0]
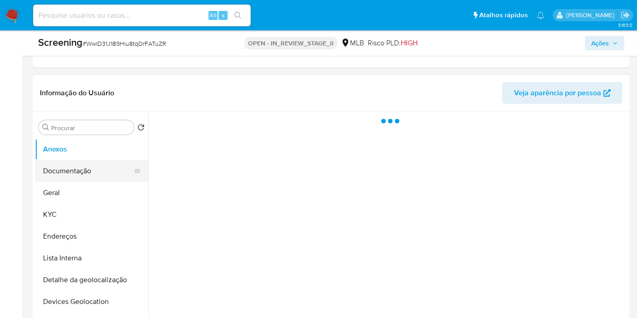
select select "10"
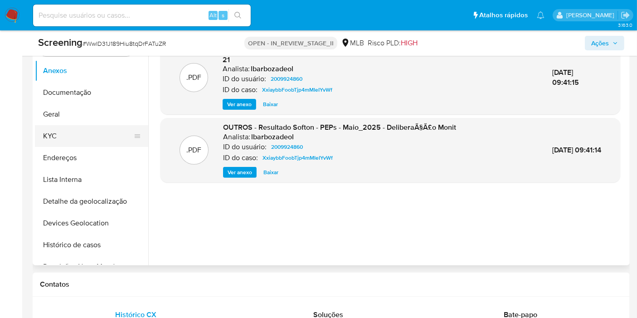
click at [87, 137] on button "KYC" at bounding box center [88, 136] width 106 height 22
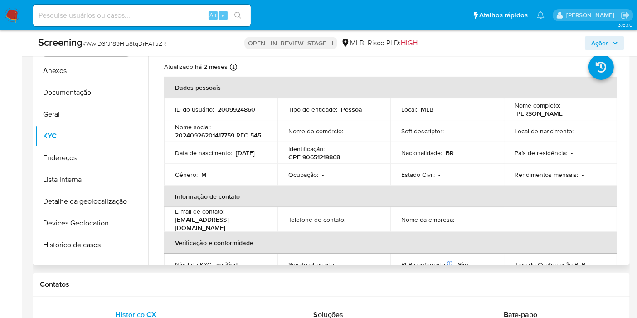
click at [317, 155] on p "CPF 90651219868" at bounding box center [314, 157] width 52 height 8
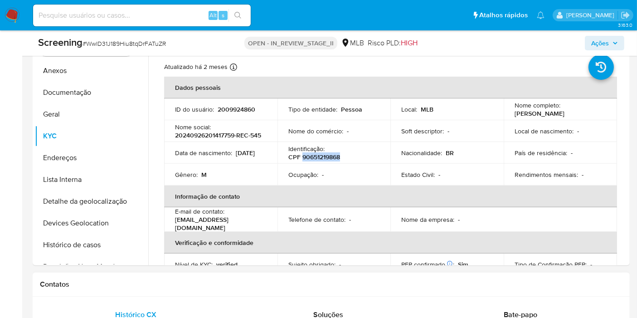
copy p "90651219868"
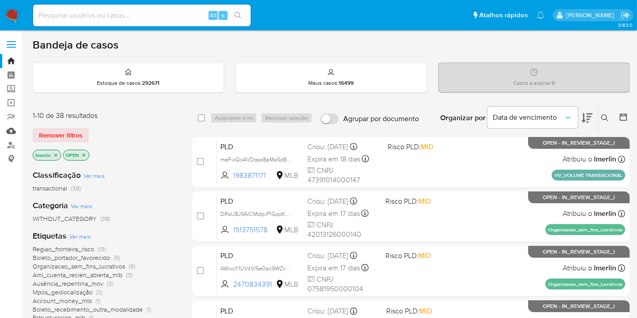
click at [10, 131] on link "Mulan" at bounding box center [54, 131] width 108 height 14
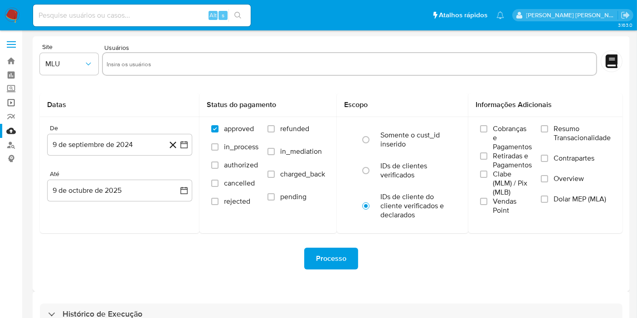
click at [2, 105] on link "Operações em massa" at bounding box center [54, 103] width 108 height 14
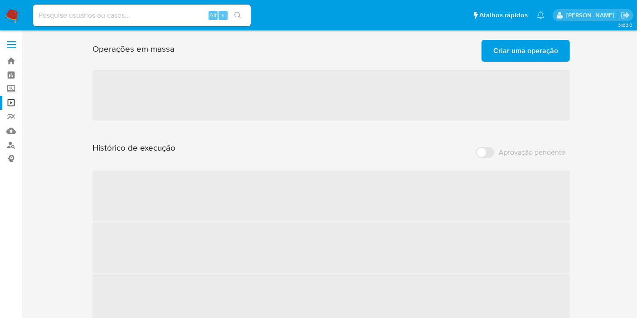
click at [508, 47] on span "Criar uma operação" at bounding box center [525, 51] width 65 height 20
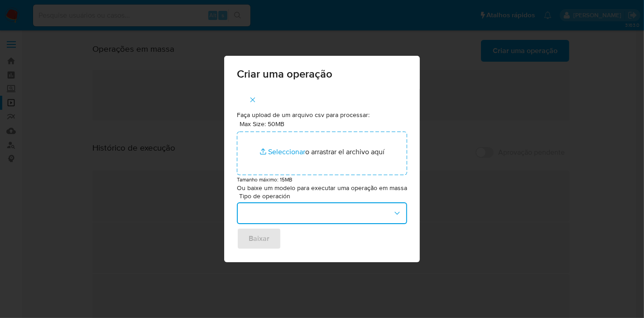
click at [274, 208] on button "button" at bounding box center [322, 213] width 170 height 22
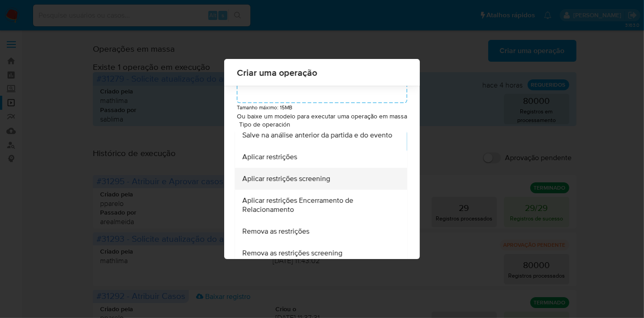
scroll to position [252, 0]
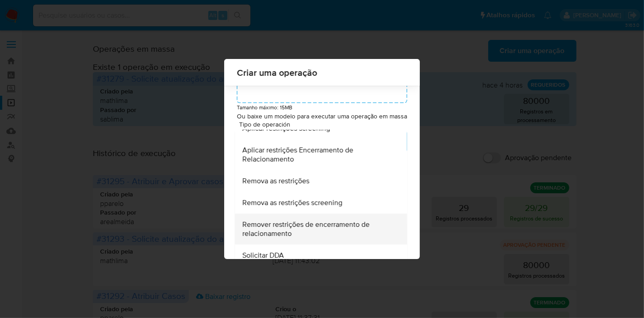
click at [338, 236] on span "Remover restrições de encerramento de relacionamento" at bounding box center [318, 228] width 152 height 18
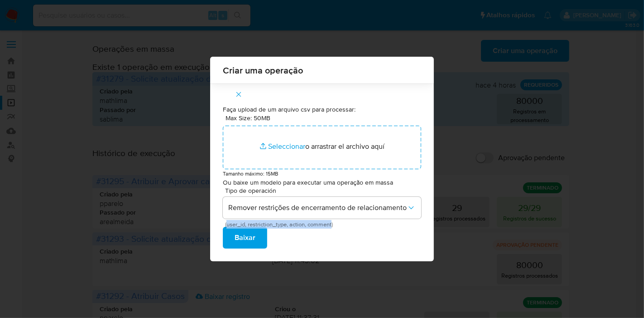
drag, startPoint x: 334, startPoint y: 224, endPoint x: 227, endPoint y: 226, distance: 107.4
click at [227, 226] on span "(user_id, restriction_type, action, comment)" at bounding box center [324, 224] width 199 height 5
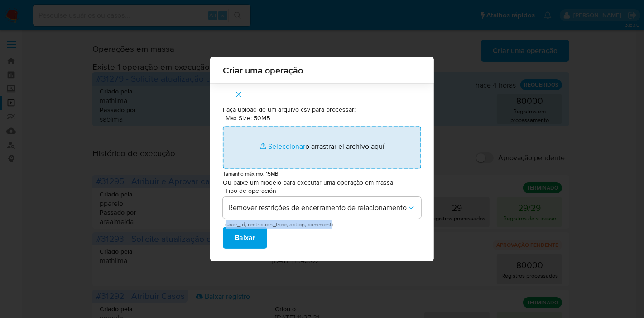
copy span "user_id, restriction_type, action, comment"
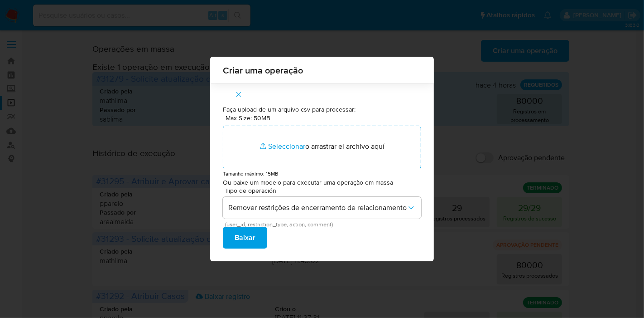
click at [48, 218] on div "Criar uma operação Faça upload de um arquivo csv para processar: Max Size: 50MB…" at bounding box center [322, 159] width 644 height 318
click at [174, 16] on div "Criar uma operação Faça upload de um arquivo csv para processar: Max Size: 50MB…" at bounding box center [322, 159] width 644 height 318
drag, startPoint x: 29, startPoint y: 257, endPoint x: 31, endPoint y: 247, distance: 10.7
click at [29, 257] on div "Criar uma operação Faça upload de um arquivo csv para processar: Max Size: 50MB…" at bounding box center [322, 159] width 644 height 318
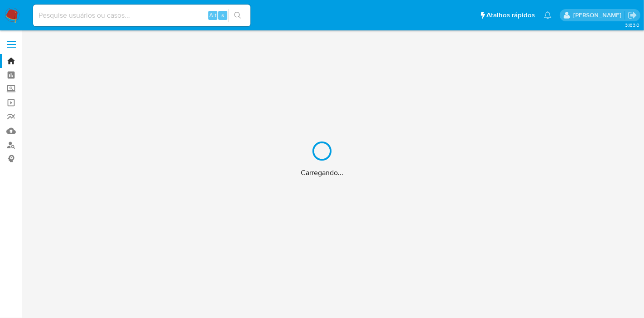
click at [157, 20] on div "Carregando..." at bounding box center [322, 159] width 644 height 318
click at [164, 18] on div "Carregando..." at bounding box center [322, 159] width 644 height 318
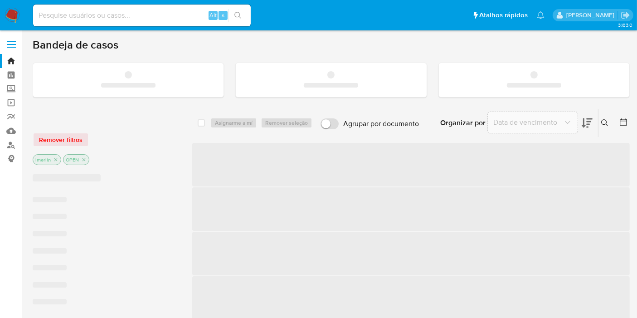
click at [181, 15] on input at bounding box center [142, 16] width 218 height 12
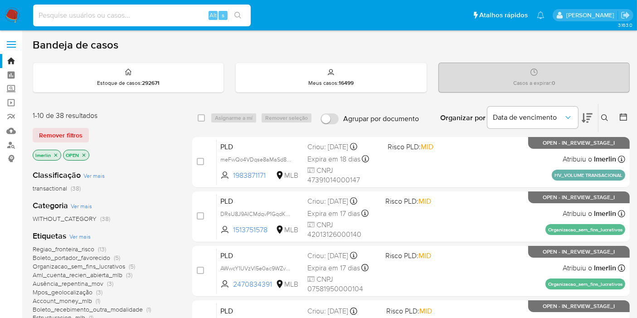
paste input "WwlD31J189Hiu8tqDrFATuZR"
type input "WwlD31J189Hiu8tqDrFATuZR"
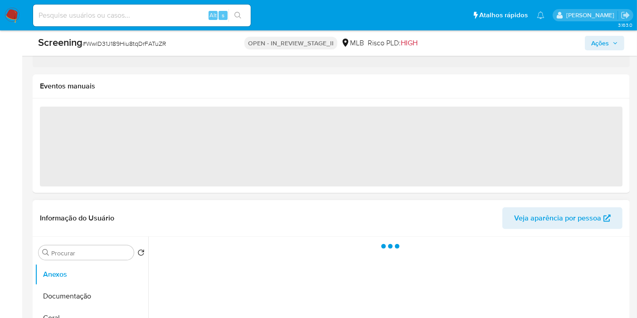
select select "10"
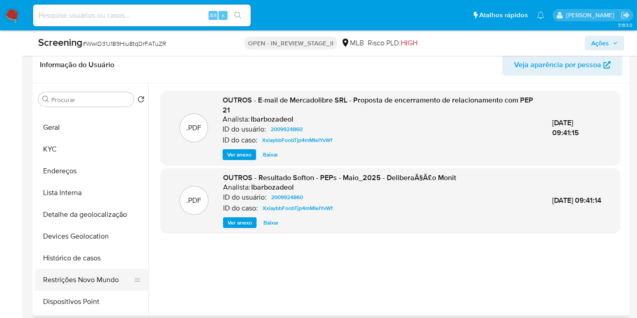
scroll to position [101, 0]
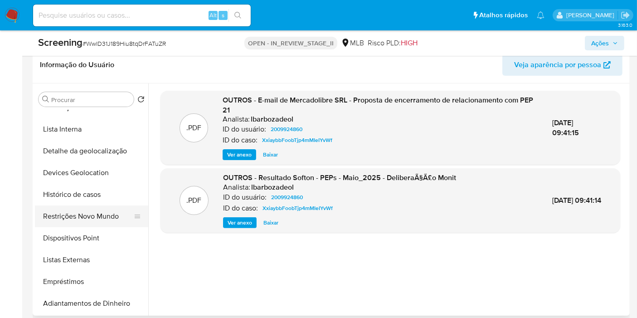
click at [82, 216] on button "Restrições Novo Mundo" at bounding box center [88, 216] width 106 height 22
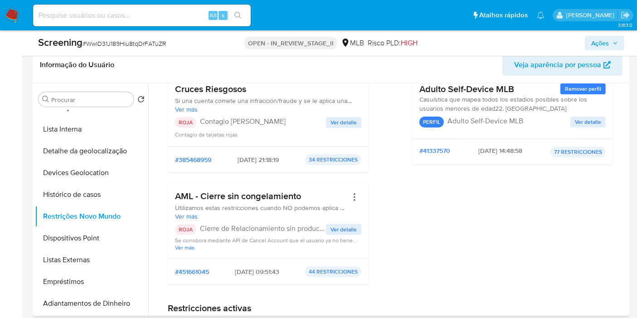
drag, startPoint x: 175, startPoint y: 195, endPoint x: 313, endPoint y: 200, distance: 137.9
click at [313, 200] on h3 "AML - Cierre sin congelamiento" at bounding box center [261, 195] width 173 height 11
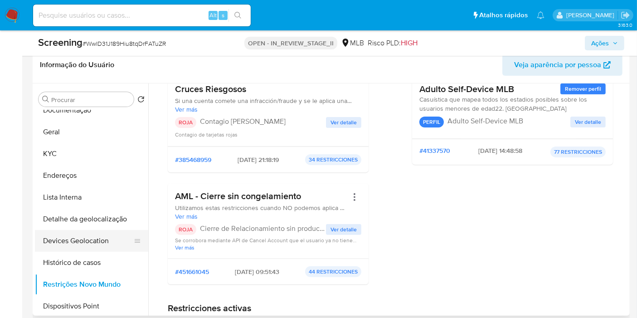
scroll to position [0, 0]
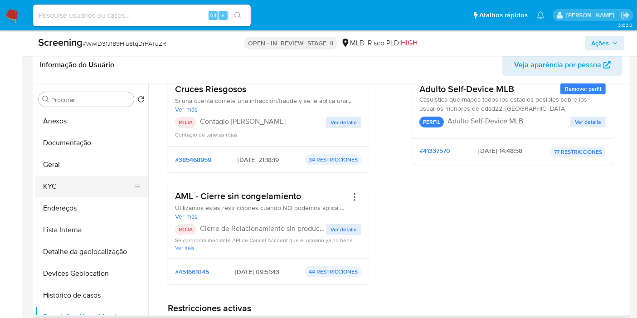
click at [75, 182] on button "KYC" at bounding box center [88, 186] width 106 height 22
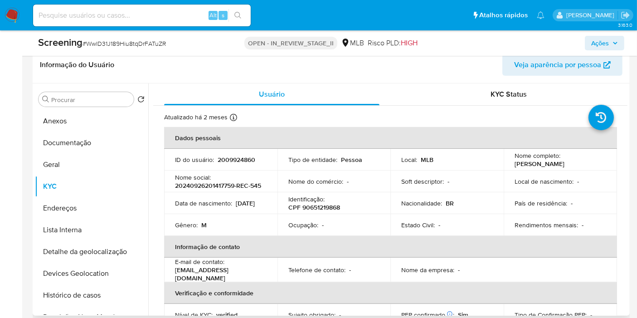
click at [225, 157] on p "2009924860" at bounding box center [237, 159] width 38 height 8
copy p "2009924860"
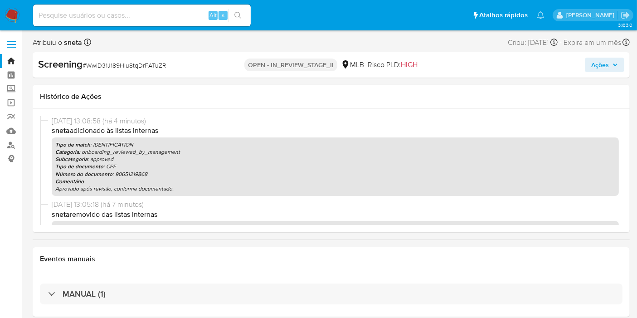
click at [167, 166] on p "Tipo de documento : CPF" at bounding box center [335, 166] width 560 height 7
click at [9, 106] on link "Operações em massa" at bounding box center [54, 103] width 108 height 14
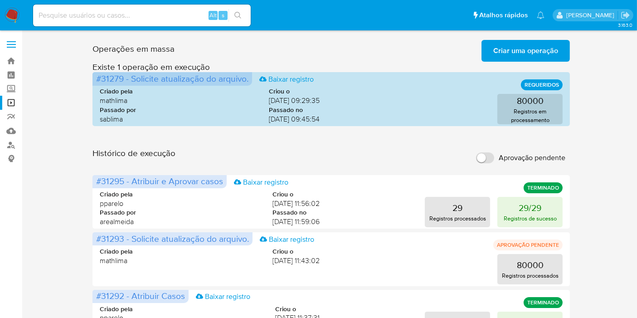
click at [548, 57] on span "Criar uma operação" at bounding box center [525, 51] width 65 height 20
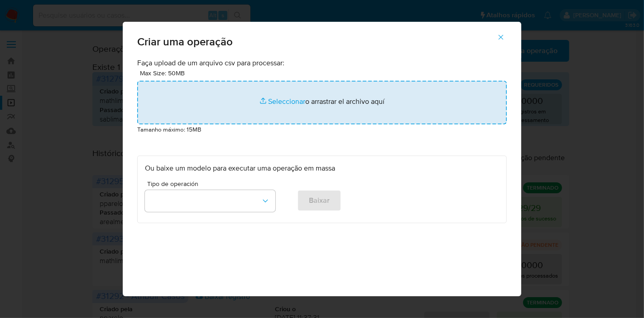
click at [232, 82] on input "file" at bounding box center [322, 103] width 370 height 44
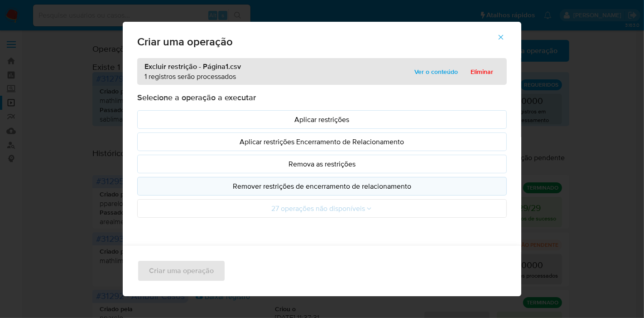
click at [284, 189] on p "Remover restrições de encerramento de relacionamento" at bounding box center [322, 186] width 354 height 10
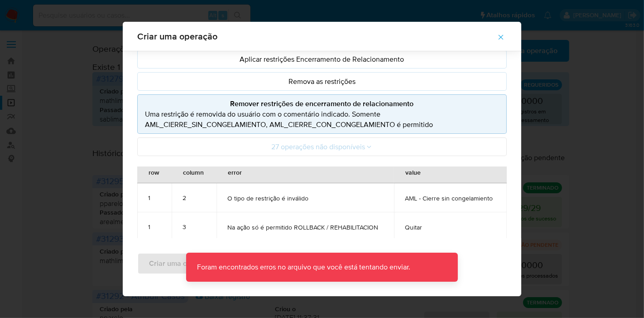
scroll to position [8, 0]
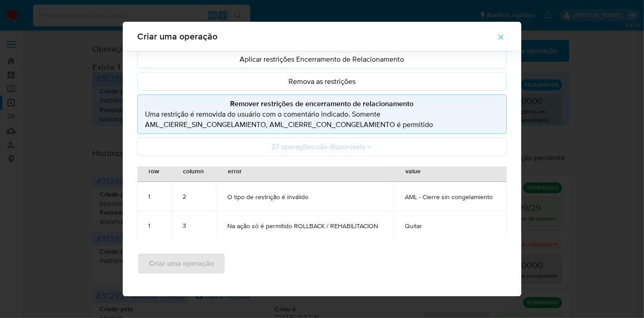
drag, startPoint x: 324, startPoint y: 224, endPoint x: 388, endPoint y: 227, distance: 63.9
click at [388, 227] on tr "1 3 Na ação só é permitido ROLLBACK / REHABILITACION Quitar" at bounding box center [322, 225] width 370 height 29
drag, startPoint x: 262, startPoint y: 122, endPoint x: 216, endPoint y: 124, distance: 46.3
click at [216, 124] on p "Uma restrição é removida do usuário com o comentário indicado. Somente AML_CIER…" at bounding box center [322, 119] width 354 height 21
click at [320, 39] on span "Criar uma operação" at bounding box center [322, 36] width 370 height 9
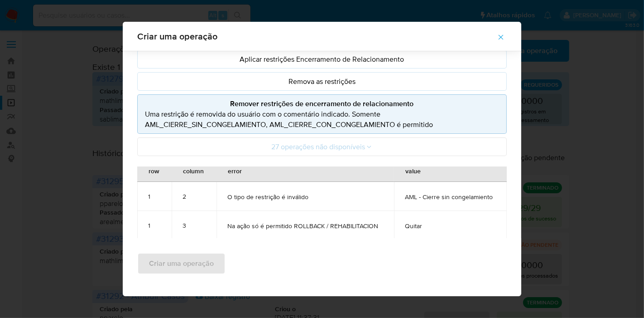
click at [505, 39] on icon "button" at bounding box center [501, 37] width 8 height 8
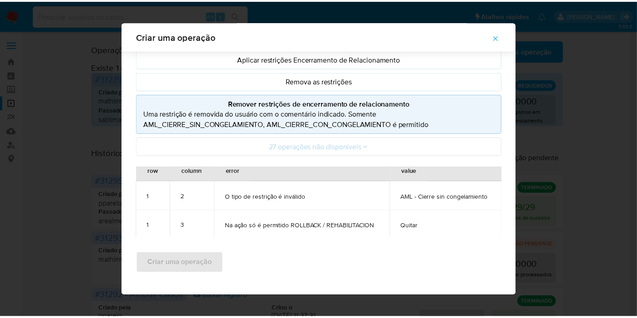
scroll to position [23, 0]
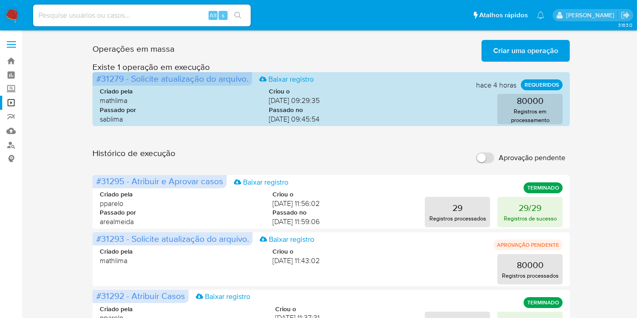
click at [550, 53] on span "Criar uma operação" at bounding box center [525, 51] width 65 height 20
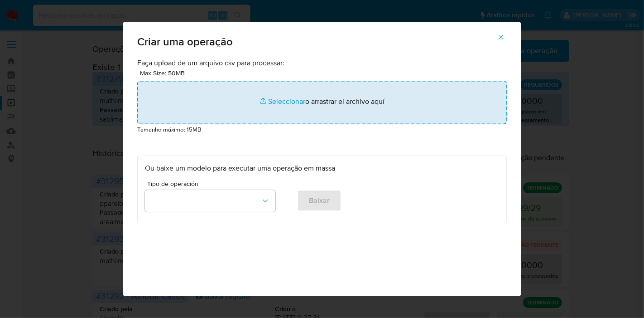
click at [248, 82] on input "file" at bounding box center [322, 103] width 370 height 44
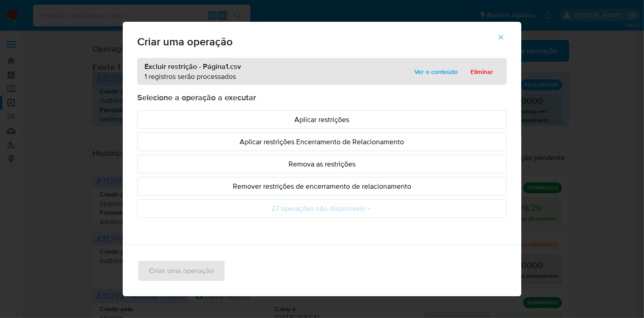
click at [297, 188] on p "Remover restrições de encerramento de relacionamento" at bounding box center [322, 186] width 354 height 10
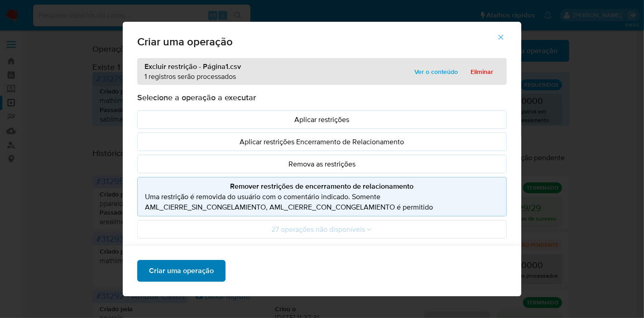
click at [203, 267] on span "Criar uma operação" at bounding box center [181, 271] width 65 height 20
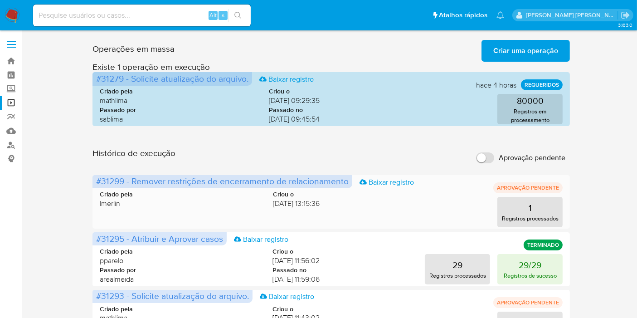
drag, startPoint x: 125, startPoint y: 184, endPoint x: 146, endPoint y: 203, distance: 28.0
click at [96, 184] on span "#31299 - Remover restrições de encerramento de relacionamento" at bounding box center [222, 180] width 252 height 13
click at [9, 141] on link "Localizador de pessoas" at bounding box center [54, 145] width 108 height 14
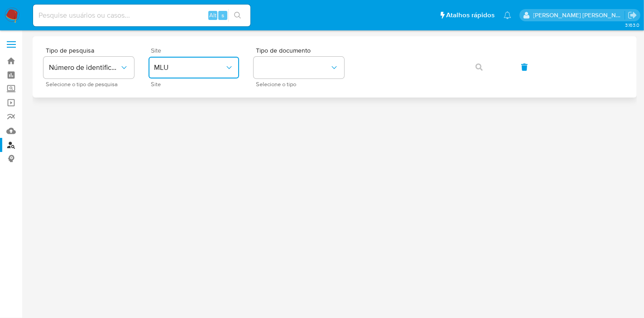
click at [218, 63] on span "MLU" at bounding box center [189, 67] width 71 height 9
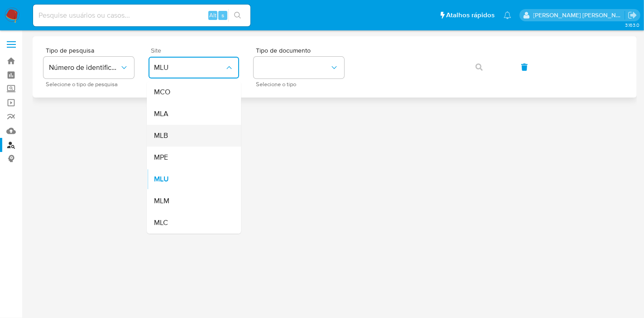
click at [205, 134] on div "MLB" at bounding box center [191, 136] width 74 height 22
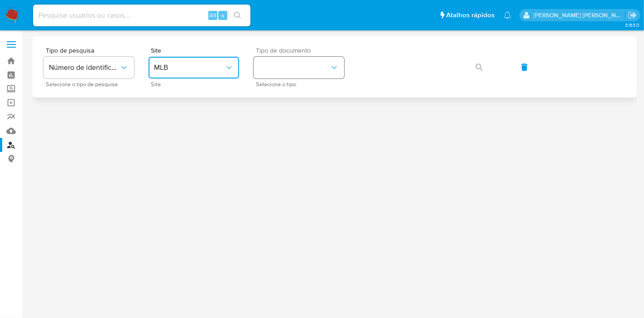
click at [305, 76] on button "identificationType" at bounding box center [299, 68] width 91 height 22
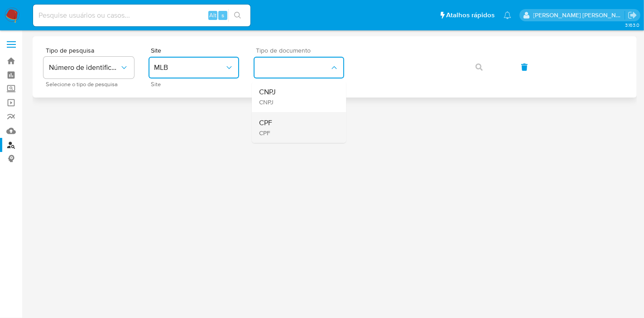
click at [304, 125] on div "CPF CPF" at bounding box center [296, 127] width 74 height 31
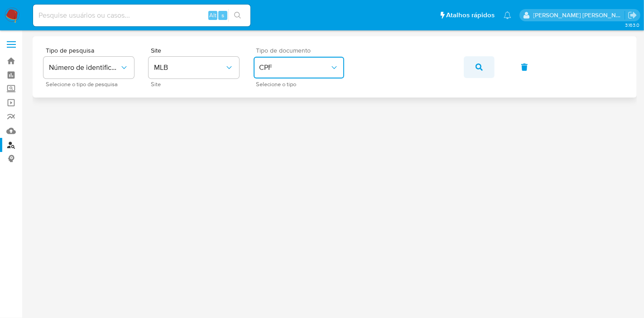
click at [481, 70] on icon "button" at bounding box center [479, 66] width 7 height 7
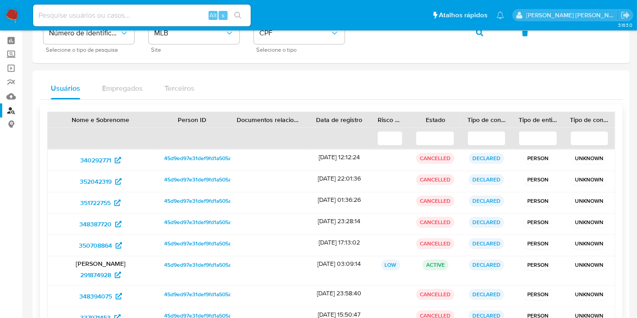
scroll to position [50, 0]
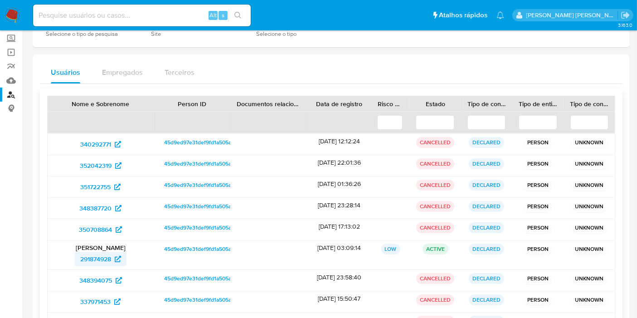
click at [106, 259] on span "291874928" at bounding box center [95, 259] width 31 height 15
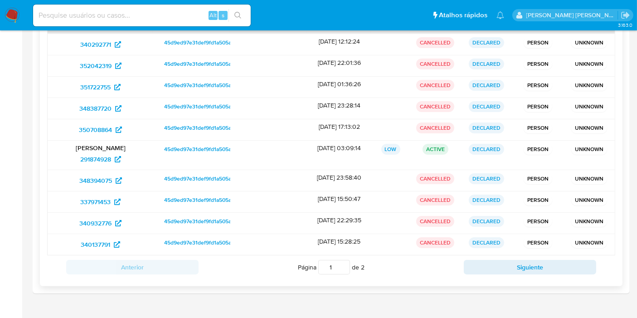
scroll to position [168, 0]
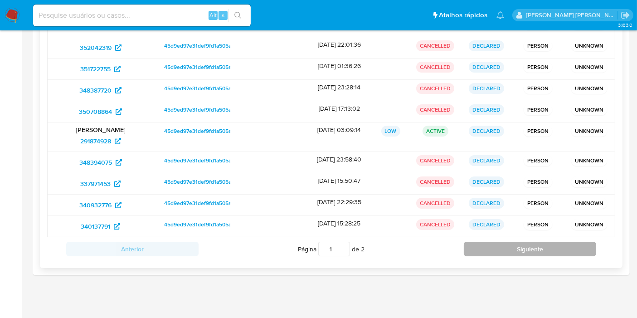
click at [524, 245] on button "Siguiente" at bounding box center [530, 249] width 132 height 15
type input "2"
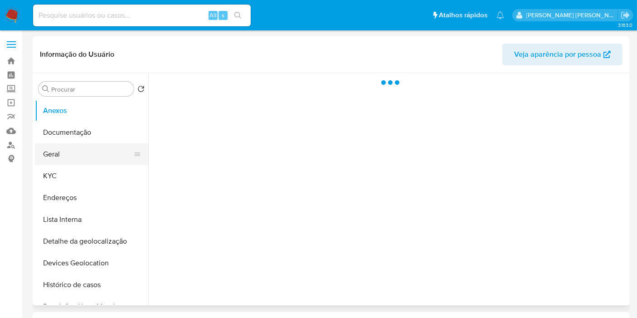
click at [85, 148] on button "Geral" at bounding box center [88, 154] width 106 height 22
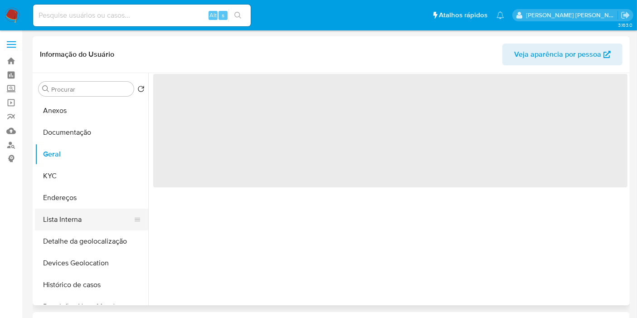
select select "10"
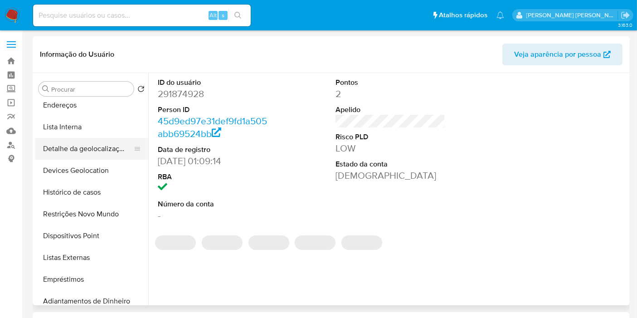
scroll to position [101, 0]
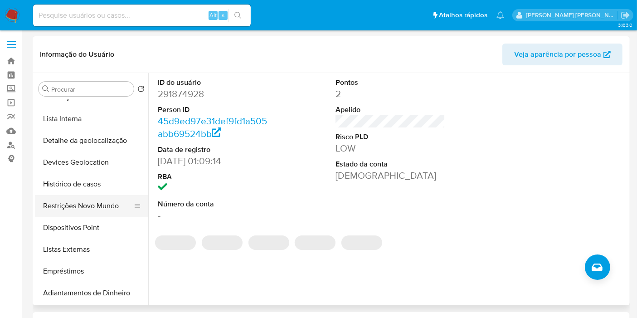
click at [91, 195] on button "Restrições Novo Mundo" at bounding box center [88, 206] width 106 height 22
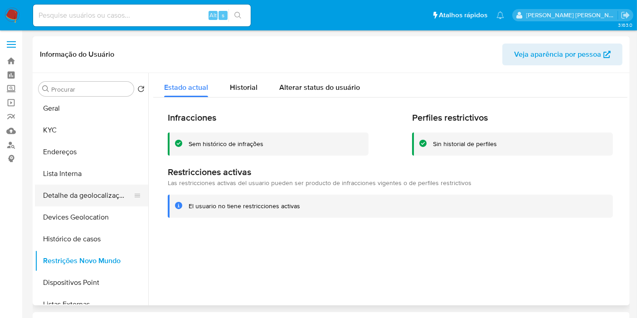
scroll to position [0, 0]
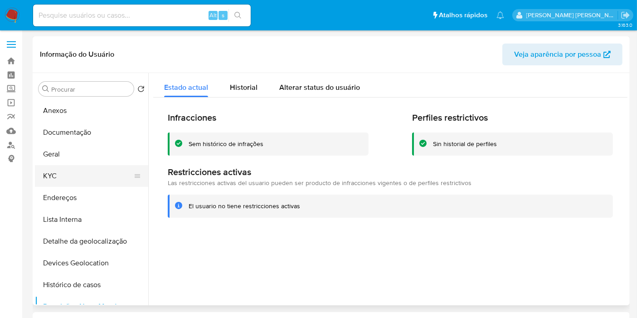
click at [71, 179] on button "KYC" at bounding box center [88, 176] width 106 height 22
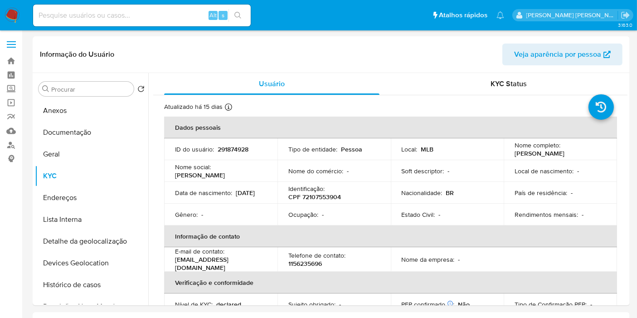
scroll to position [50, 0]
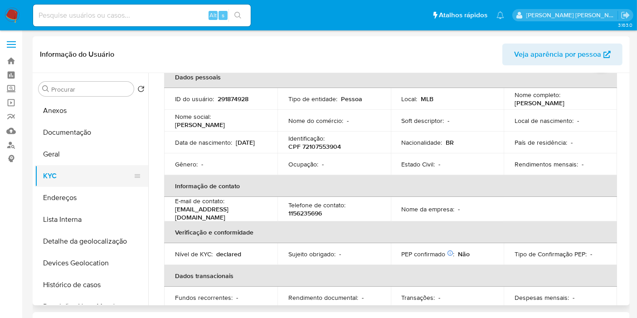
drag, startPoint x: 0, startPoint y: 237, endPoint x: 73, endPoint y: 177, distance: 95.3
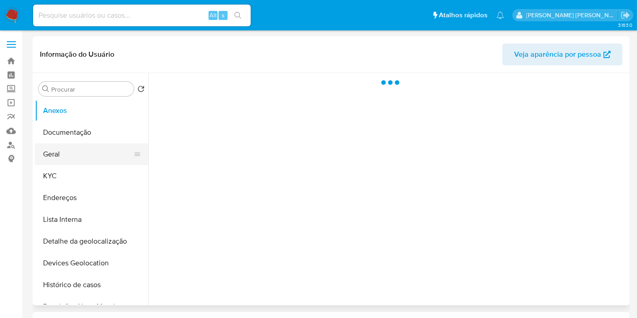
click at [90, 151] on button "Geral" at bounding box center [88, 154] width 106 height 22
select select "10"
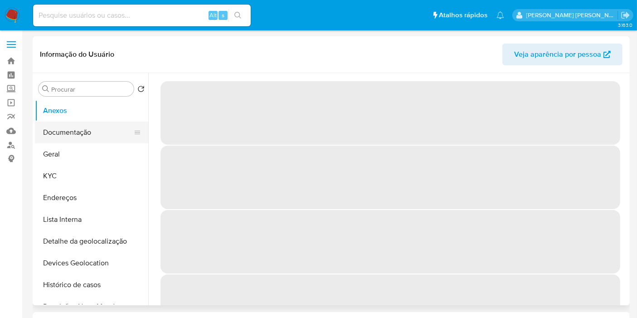
select select "10"
click at [49, 158] on button "Geral" at bounding box center [88, 154] width 106 height 22
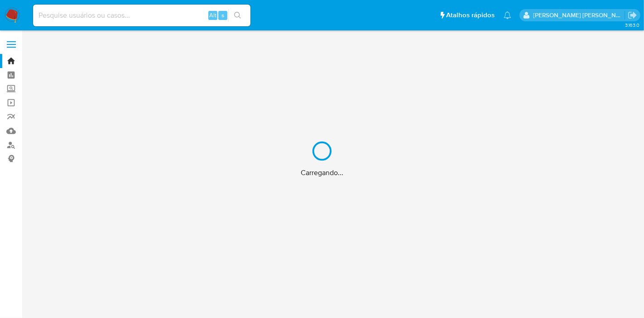
click at [91, 14] on div "Carregando..." at bounding box center [322, 159] width 644 height 318
click at [116, 16] on div "Carregando..." at bounding box center [322, 159] width 644 height 318
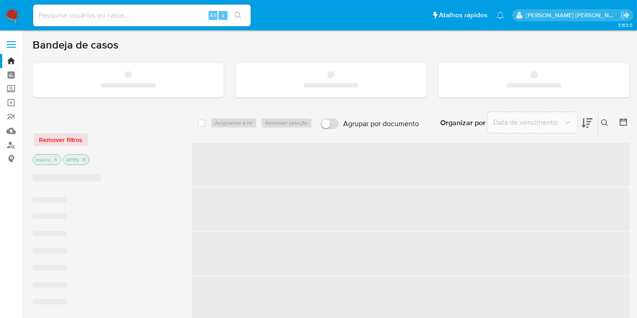
click at [135, 15] on input at bounding box center [142, 16] width 218 height 12
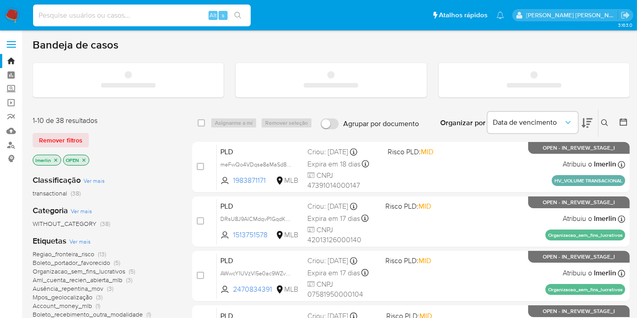
paste input "2586266526"
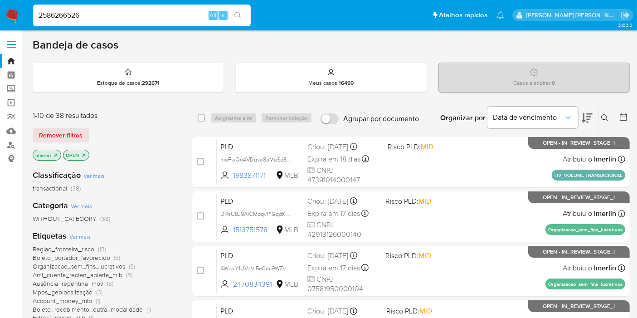
type input "2586266526"
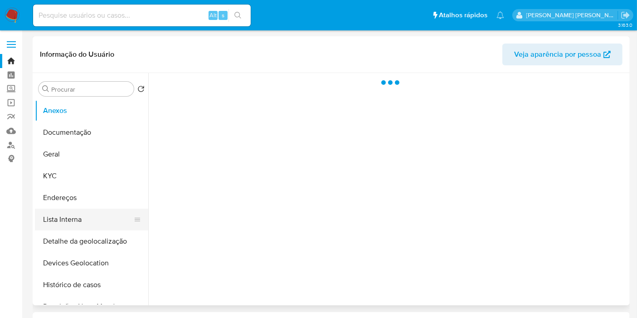
click at [89, 221] on button "Lista Interna" at bounding box center [88, 219] width 106 height 22
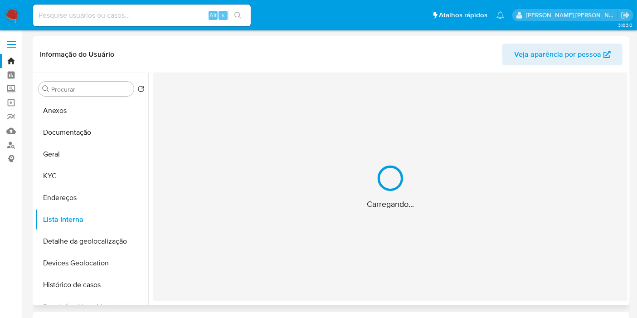
select select "10"
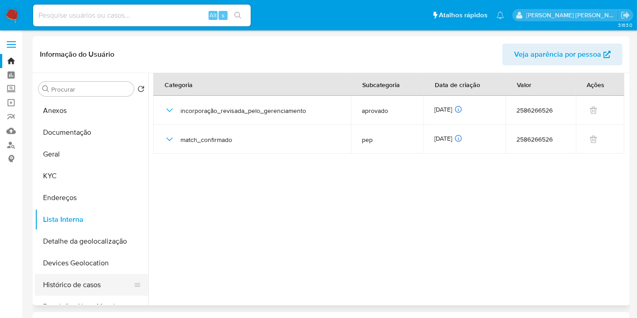
click at [79, 291] on button "Histórico de casos" at bounding box center [88, 285] width 106 height 22
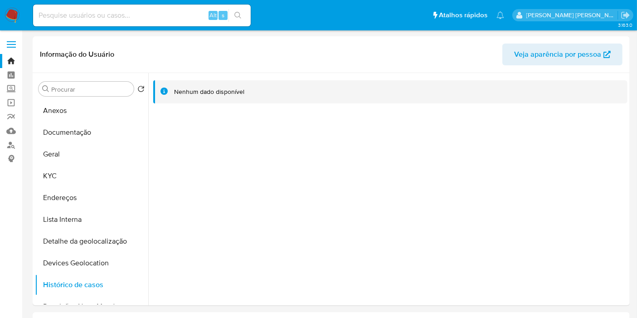
click at [64, 17] on input at bounding box center [142, 16] width 218 height 12
paste input "570166865"
type input "570166865"
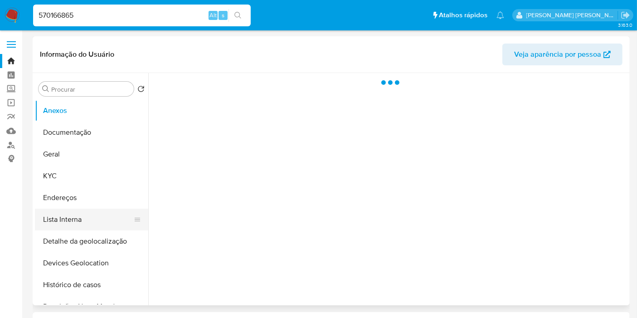
click at [91, 218] on button "Lista Interna" at bounding box center [88, 219] width 106 height 22
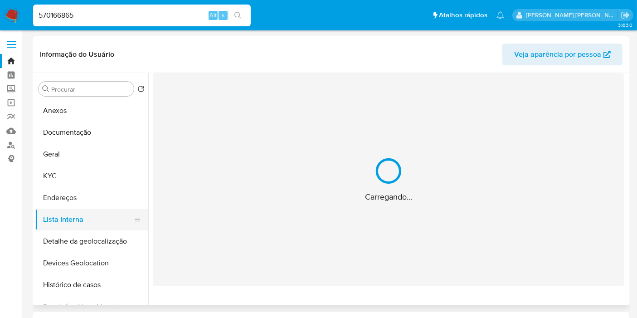
select select "10"
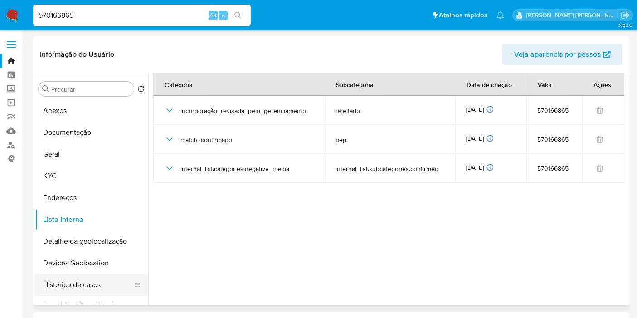
click at [86, 286] on button "Histórico de casos" at bounding box center [88, 285] width 106 height 22
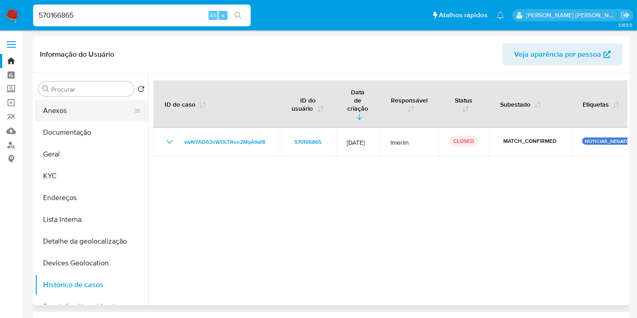
click at [76, 112] on button "Anexos" at bounding box center [88, 111] width 106 height 22
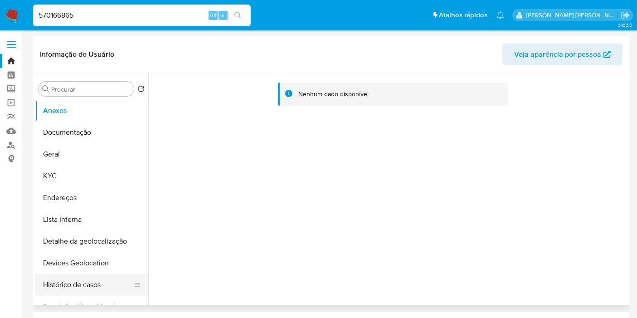
click at [87, 285] on button "Histórico de casos" at bounding box center [88, 285] width 106 height 22
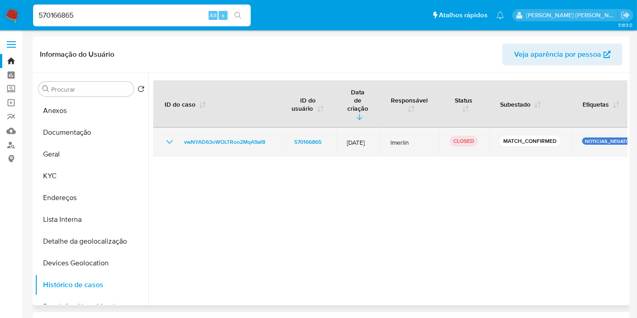
click at [167, 136] on icon "Mostrar/Ocultar" at bounding box center [169, 141] width 11 height 11
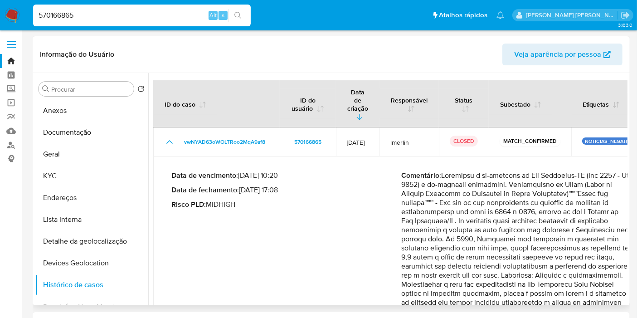
scroll to position [37, 0]
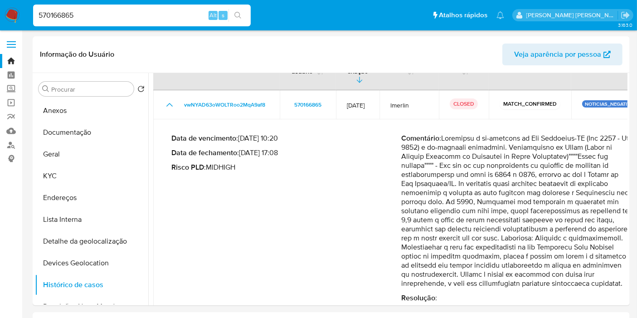
click at [85, 157] on button "Geral" at bounding box center [88, 154] width 106 height 22
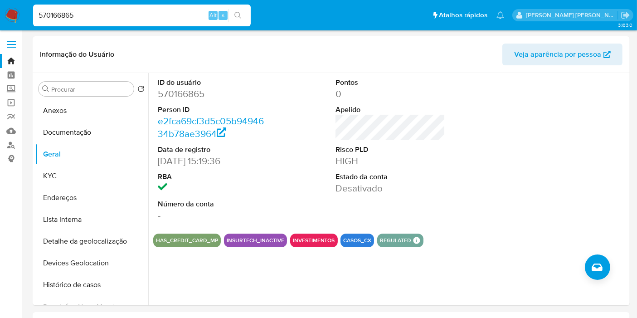
click at [146, 19] on input "570166865" at bounding box center [142, 16] width 218 height 12
paste input "2704976984"
type input "2704976984"
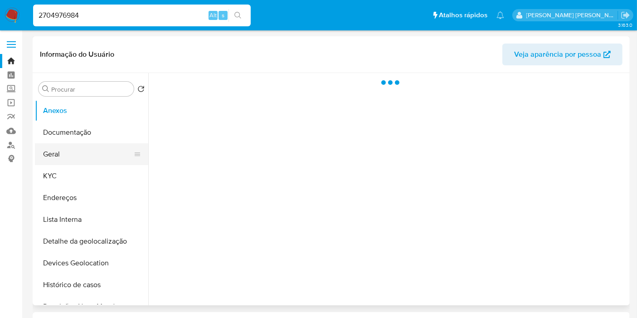
click at [78, 157] on button "Geral" at bounding box center [88, 154] width 106 height 22
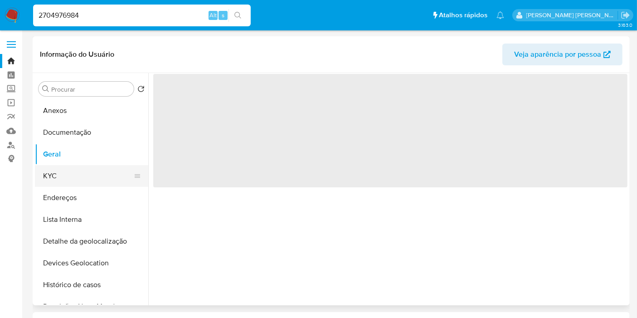
select select "10"
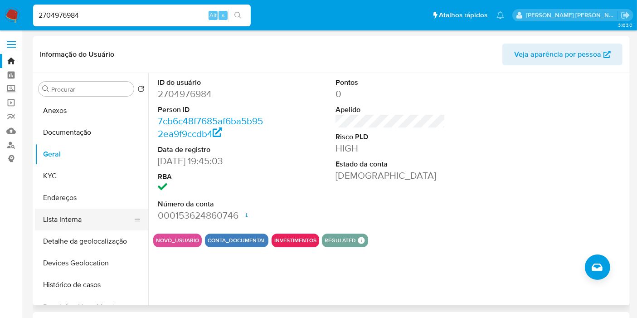
click at [69, 216] on button "Lista Interna" at bounding box center [88, 219] width 106 height 22
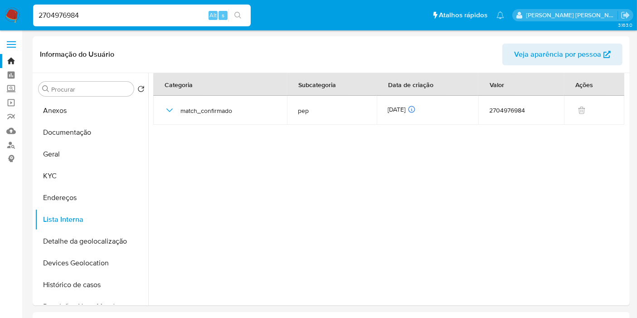
click at [159, 18] on input "2704976984" at bounding box center [142, 16] width 218 height 12
paste input "12078966"
type input "2712078966"
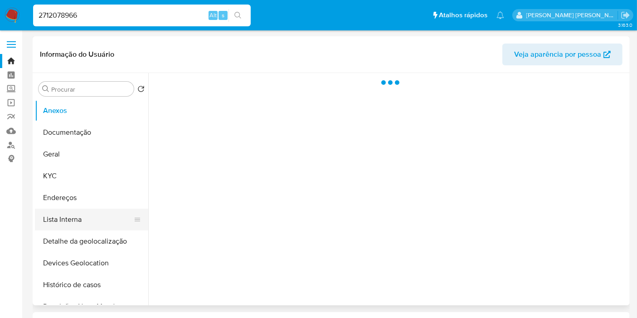
click at [86, 215] on button "Lista Interna" at bounding box center [88, 219] width 106 height 22
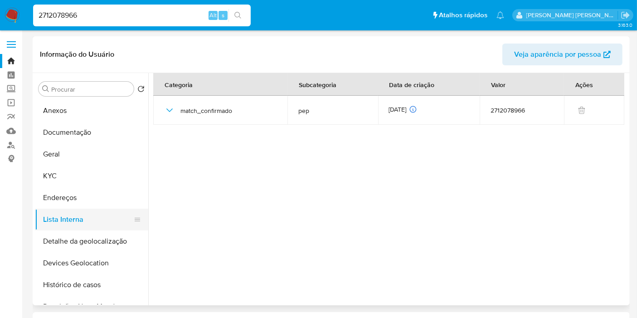
select select "10"
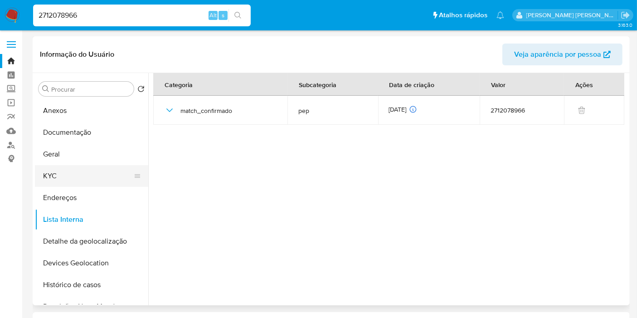
click at [59, 169] on button "KYC" at bounding box center [88, 176] width 106 height 22
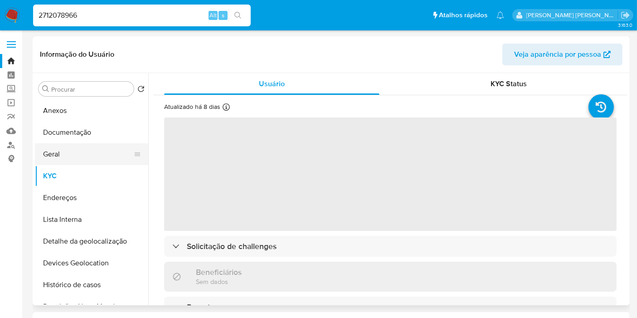
click at [59, 151] on button "Geral" at bounding box center [88, 154] width 106 height 22
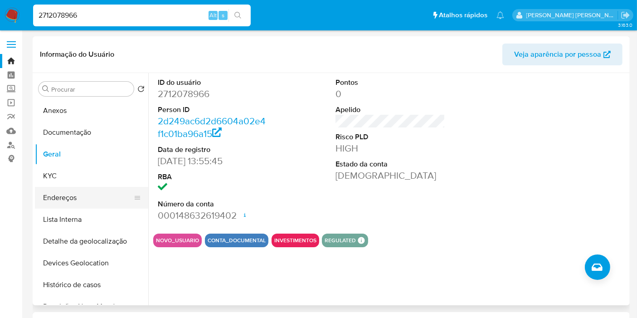
drag, startPoint x: 0, startPoint y: 206, endPoint x: 37, endPoint y: 206, distance: 37.2
click at [108, 15] on input "2712078966" at bounding box center [142, 16] width 218 height 12
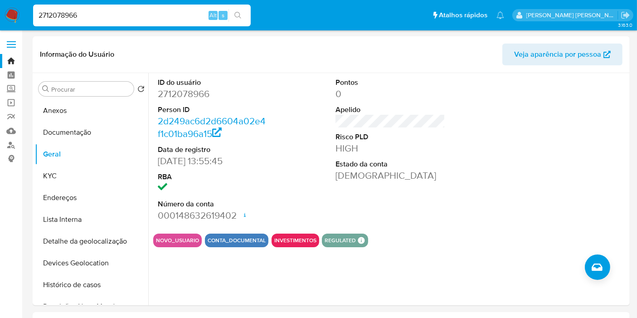
paste input "31890160"
type input "231890160"
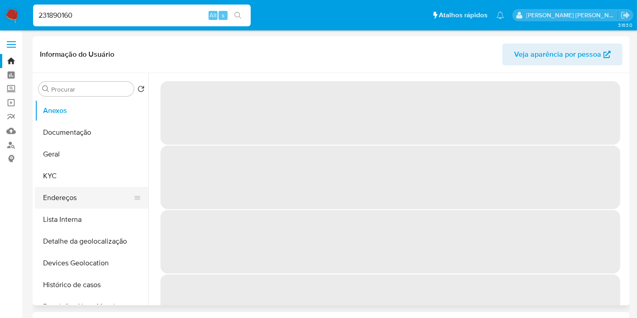
select select "10"
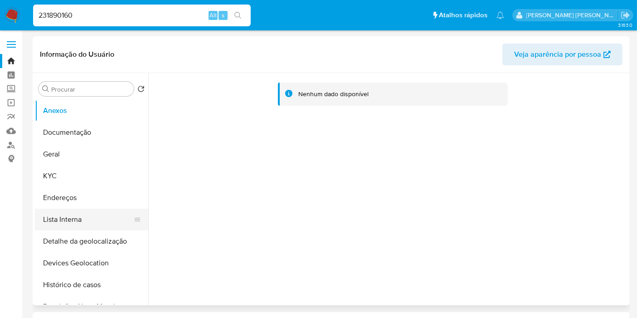
click at [57, 218] on button "Lista Interna" at bounding box center [88, 219] width 106 height 22
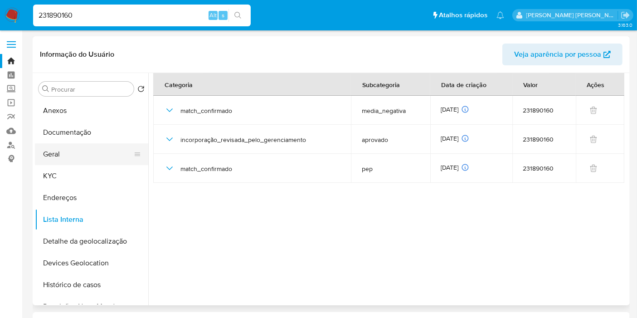
click at [77, 153] on button "Geral" at bounding box center [88, 154] width 106 height 22
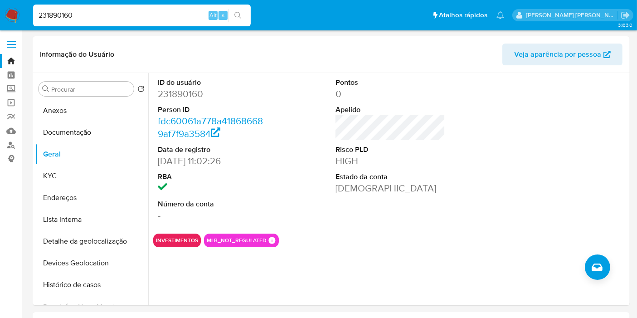
click at [109, 12] on input "231890160" at bounding box center [142, 16] width 218 height 12
paste input "623889297"
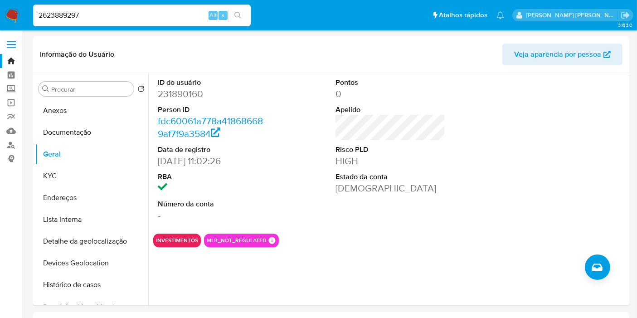
type input "2623889297"
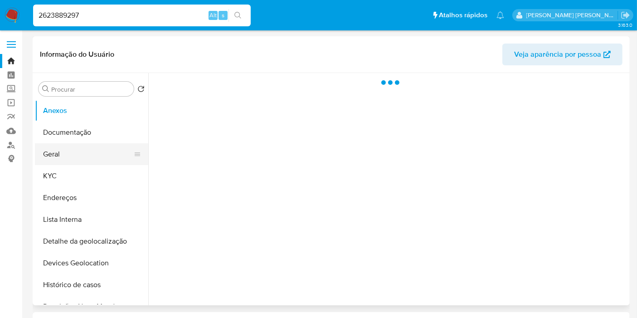
click at [84, 151] on button "Geral" at bounding box center [88, 154] width 106 height 22
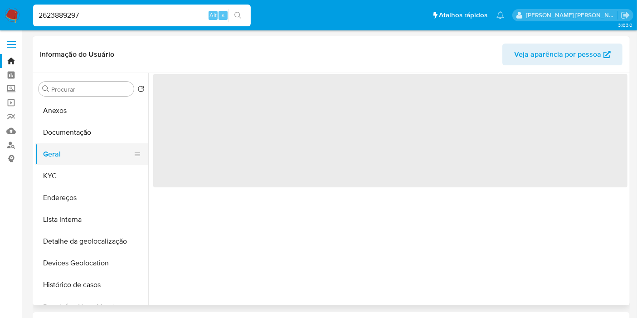
select select "10"
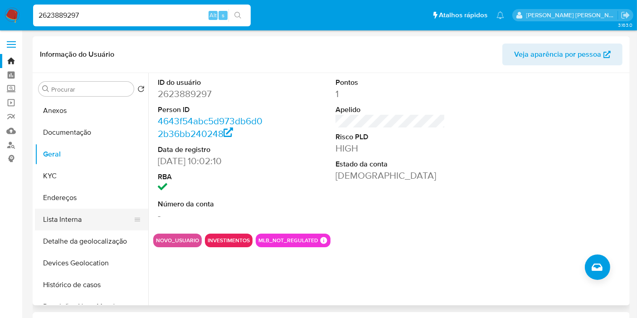
click at [82, 224] on button "Lista Interna" at bounding box center [88, 219] width 106 height 22
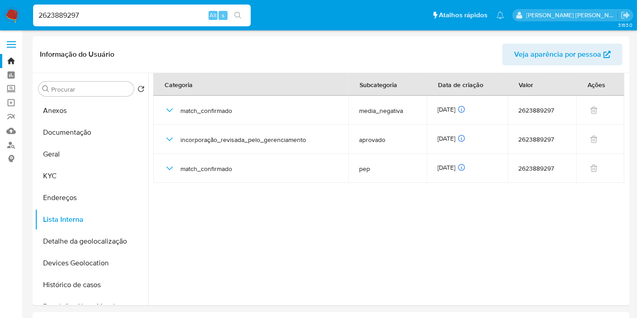
click at [153, 19] on input "2623889297" at bounding box center [142, 16] width 218 height 12
paste input "156955724"
type input "156955724"
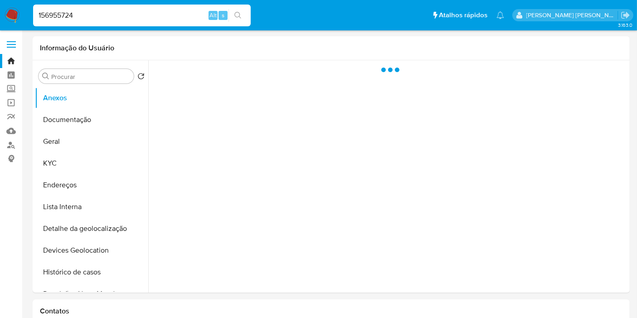
click at [70, 156] on button "KYC" at bounding box center [91, 163] width 113 height 22
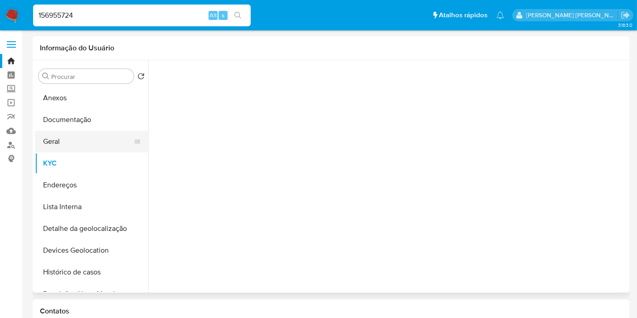
click at [71, 147] on button "Geral" at bounding box center [88, 142] width 106 height 22
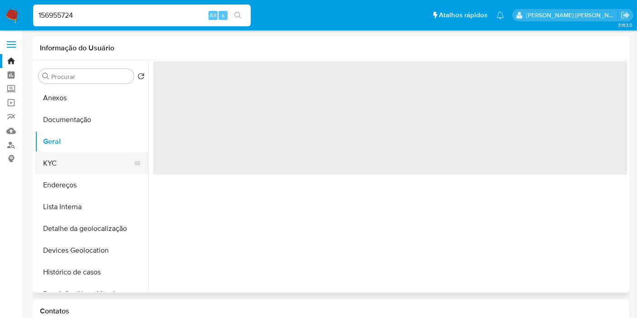
select select "10"
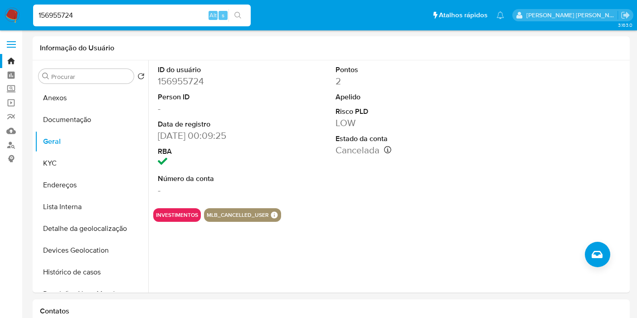
select select "10"
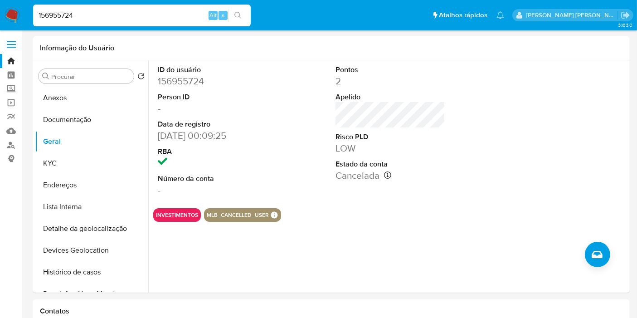
click at [127, 12] on input "156955724" at bounding box center [142, 16] width 218 height 12
paste input "36760156"
type input "136760156"
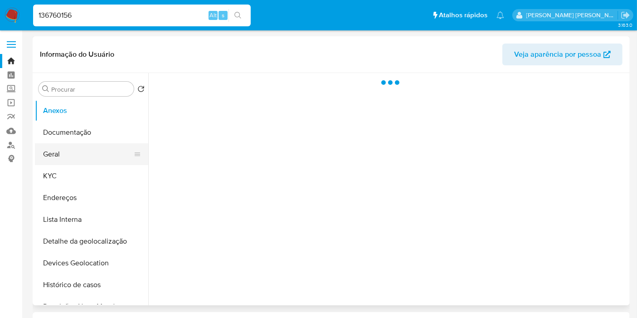
click at [77, 154] on button "Geral" at bounding box center [88, 154] width 106 height 22
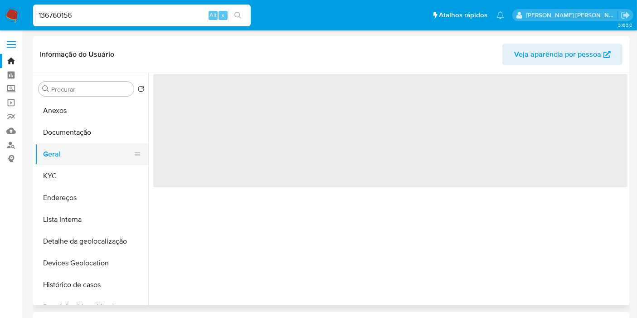
select select "10"
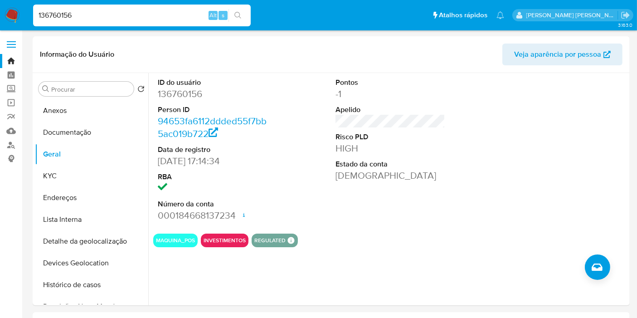
click at [186, 19] on input "136760156" at bounding box center [142, 16] width 218 height 12
paste input "Exl66dvke8dwyvurW3Zs4NqF"
click at [186, 19] on input "Exl66dvke8dwyvurW3Zs4NqF" at bounding box center [142, 16] width 218 height 12
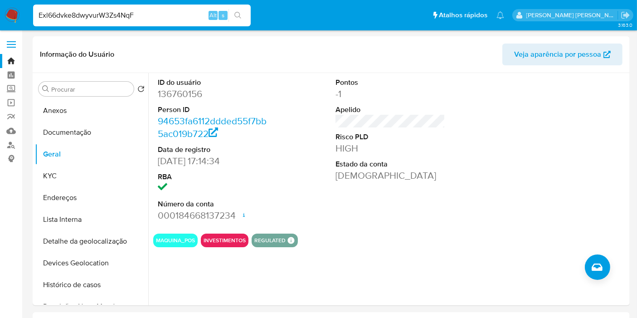
click at [186, 19] on input "Exl66dvke8dwyvurW3Zs4NqF" at bounding box center [142, 16] width 218 height 12
paste input
type input "Exl66dvke8dwyvurW3Zs4NqF"
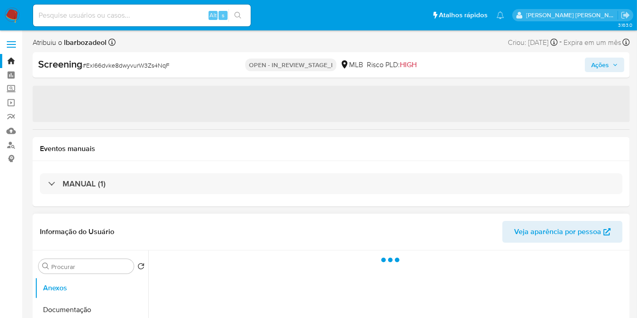
select select "10"
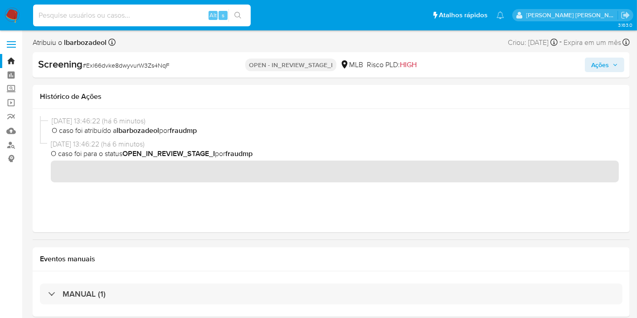
click at [194, 16] on input at bounding box center [142, 16] width 218 height 12
paste input "136760156"
type input "136760156"
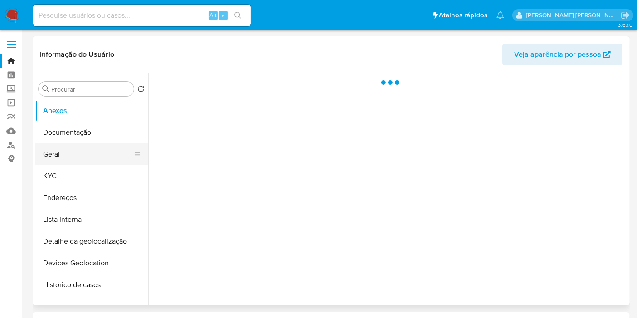
click at [102, 152] on button "Geral" at bounding box center [88, 154] width 106 height 22
select select "10"
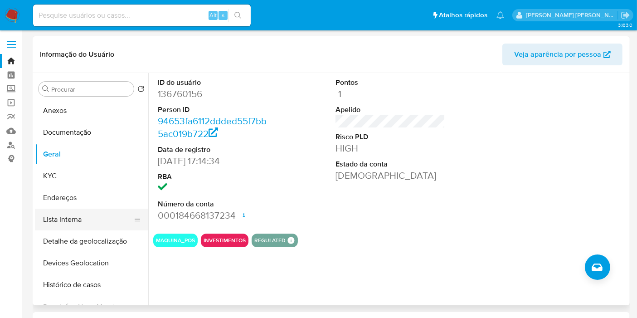
click at [73, 219] on button "Lista Interna" at bounding box center [88, 219] width 106 height 22
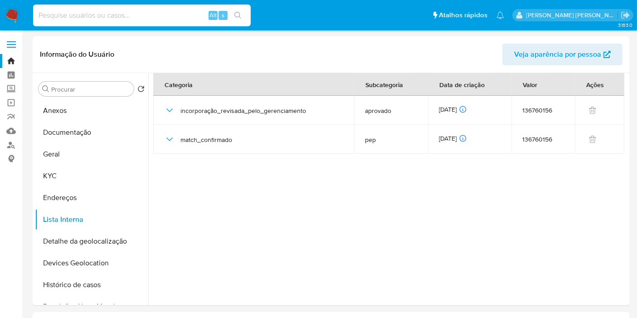
click at [97, 12] on input at bounding box center [142, 16] width 218 height 12
paste input "1050391902"
type input "1050391902"
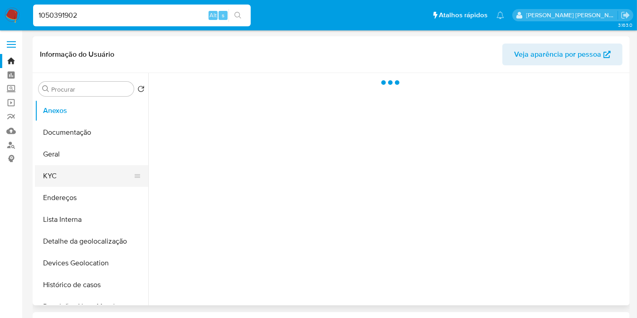
click at [63, 166] on button "KYC" at bounding box center [88, 176] width 106 height 22
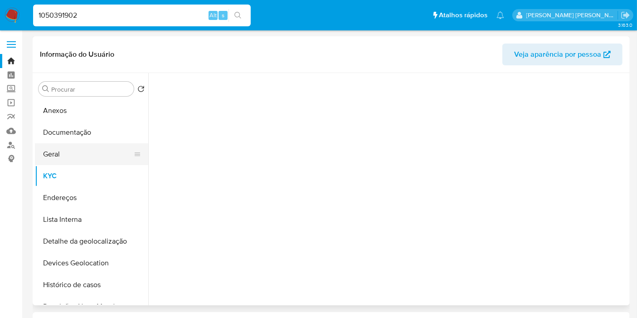
click at [66, 160] on button "Geral" at bounding box center [88, 154] width 106 height 22
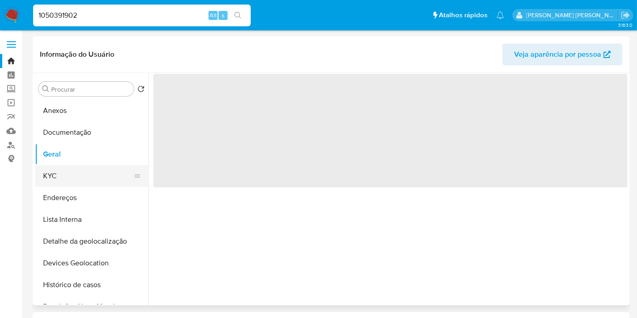
select select "10"
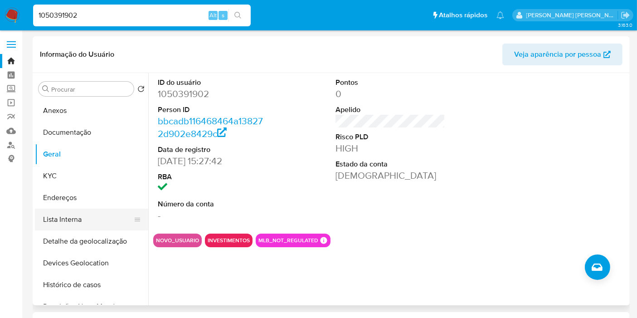
click at [77, 220] on button "Lista Interna" at bounding box center [88, 219] width 106 height 22
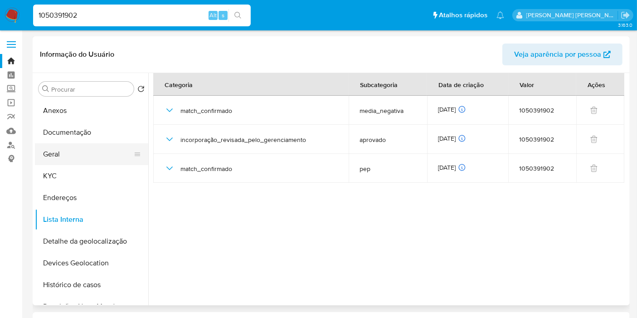
click at [77, 152] on button "Geral" at bounding box center [88, 154] width 106 height 22
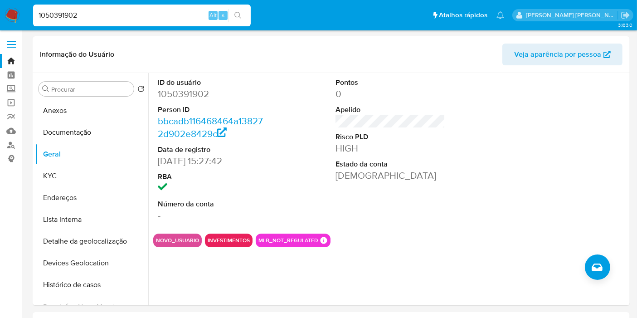
drag, startPoint x: 105, startPoint y: 215, endPoint x: 405, endPoint y: 19, distance: 359.1
click at [105, 215] on button "Lista Interna" at bounding box center [91, 219] width 113 height 22
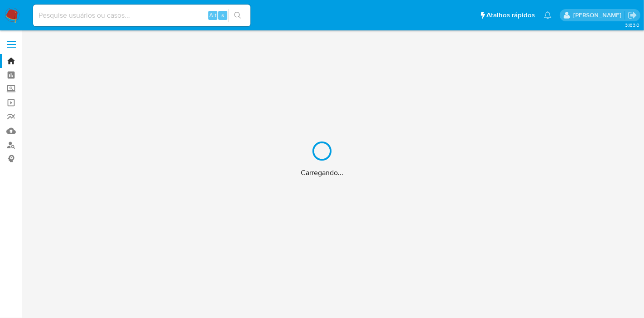
click at [134, 17] on div "Carregando..." at bounding box center [322, 159] width 644 height 318
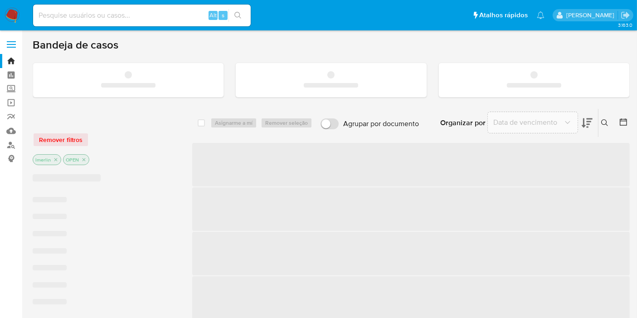
click at [149, 15] on input at bounding box center [142, 16] width 218 height 12
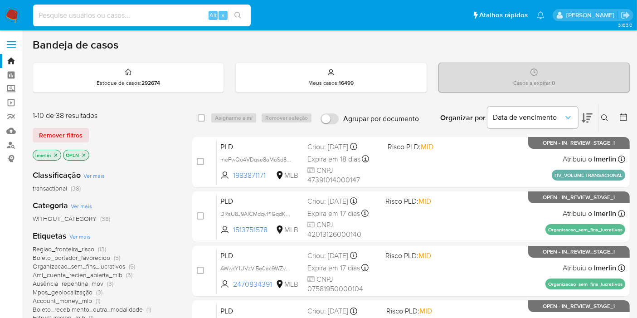
paste input "WwlD31J189Hiu8tqDrFATuZR"
type input "WwlD31J189Hiu8tqDrFATuZR"
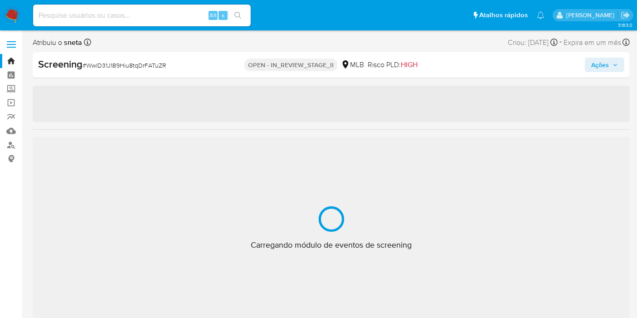
select select "10"
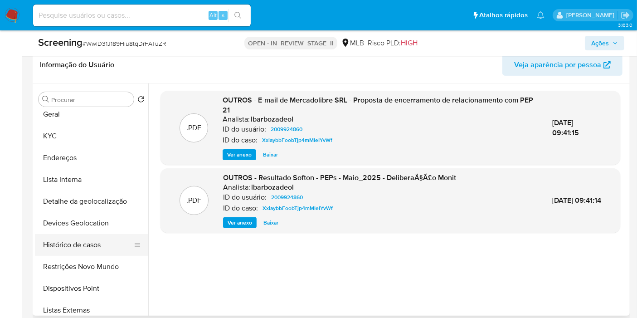
scroll to position [101, 0]
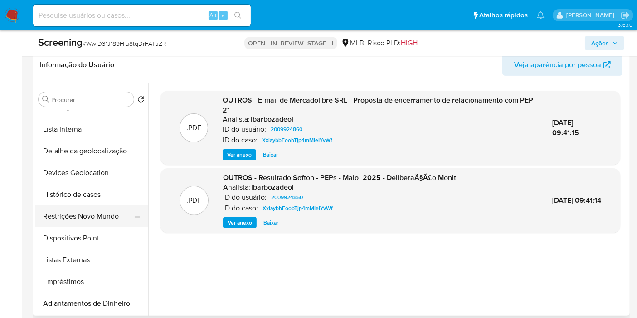
click at [91, 215] on button "Restrições Novo Mundo" at bounding box center [88, 216] width 106 height 22
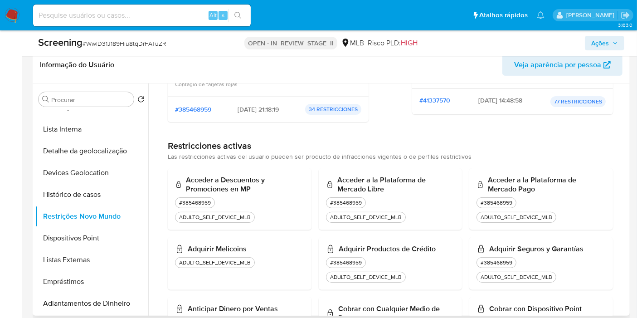
scroll to position [0, 0]
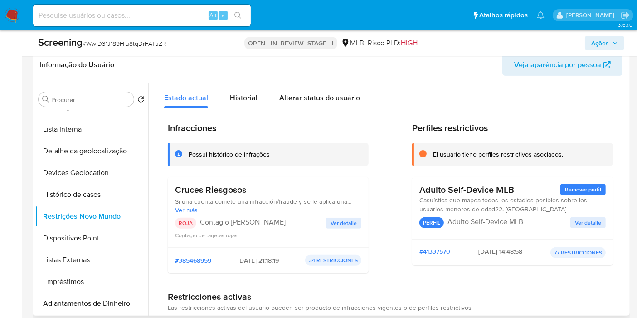
click at [337, 219] on span "Ver detalle" at bounding box center [343, 222] width 26 height 9
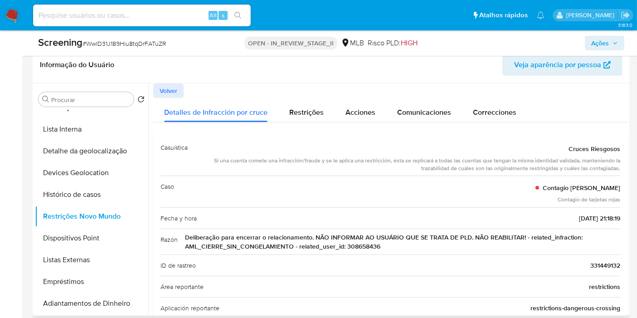
click at [370, 245] on span "Deliberação para encerrar o relacionamento. NÃO INFORMAR AO USUÁRIO QUE SE TRAT…" at bounding box center [402, 241] width 435 height 18
click at [166, 16] on input at bounding box center [142, 16] width 218 height 12
paste input "308658436"
type input "308658436"
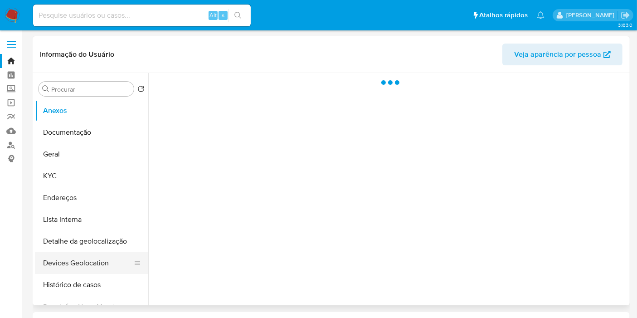
select select "10"
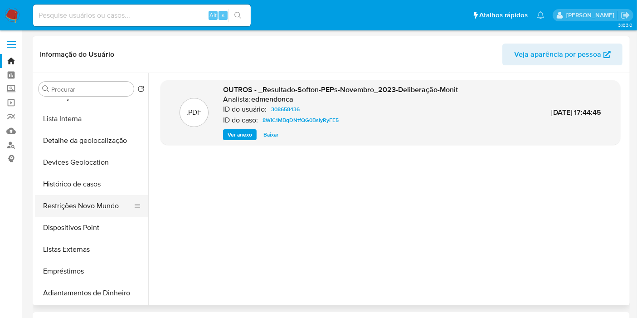
click at [89, 210] on button "Restrições Novo Mundo" at bounding box center [88, 206] width 106 height 22
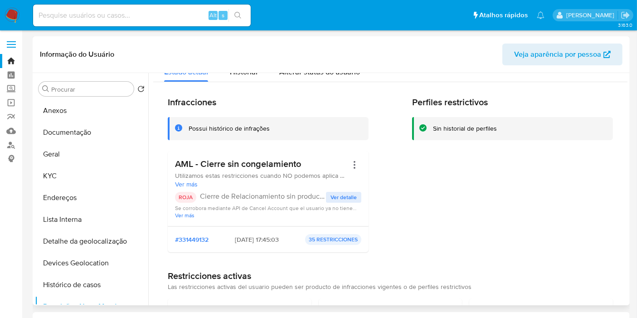
scroll to position [0, 0]
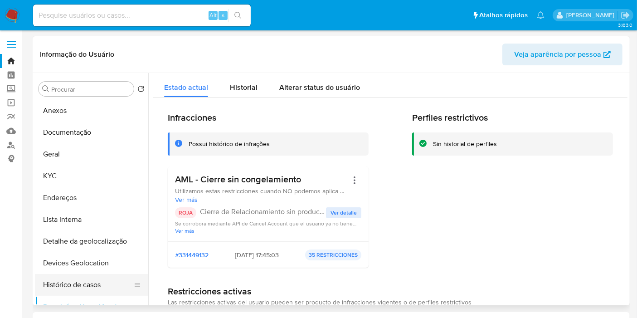
click at [84, 280] on button "Histórico de casos" at bounding box center [88, 285] width 106 height 22
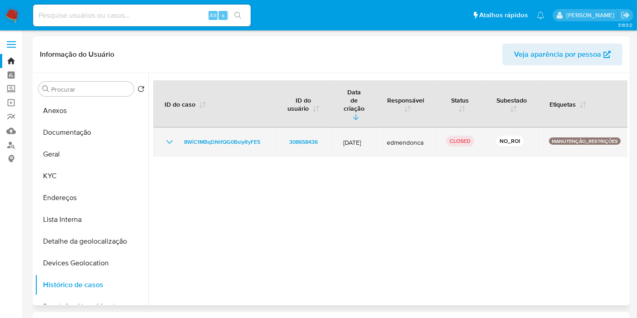
click at [170, 136] on icon "Mostrar/Ocultar" at bounding box center [169, 141] width 11 height 11
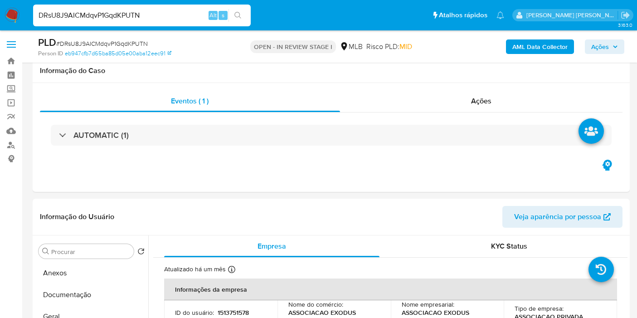
select select "10"
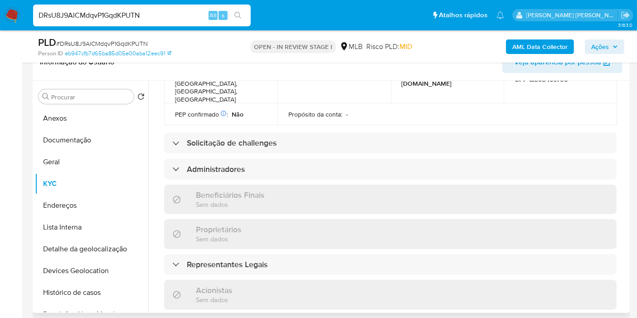
scroll to position [538, 0]
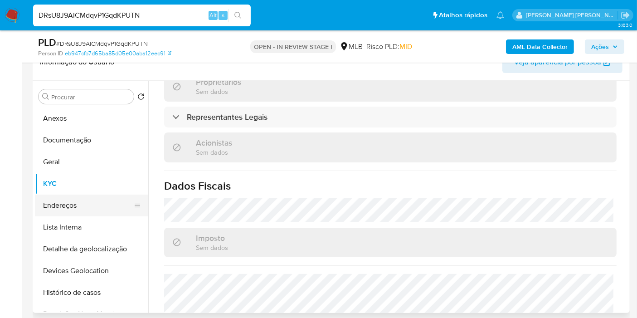
click at [85, 203] on button "Endereços" at bounding box center [88, 205] width 106 height 22
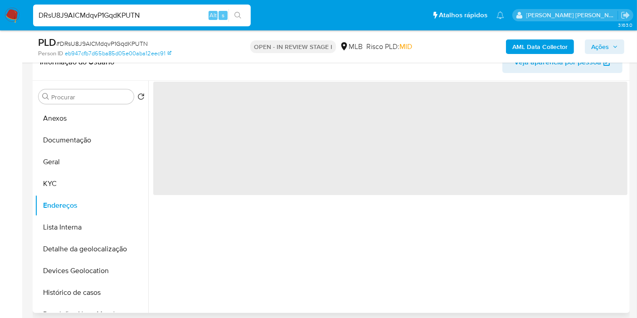
scroll to position [0, 0]
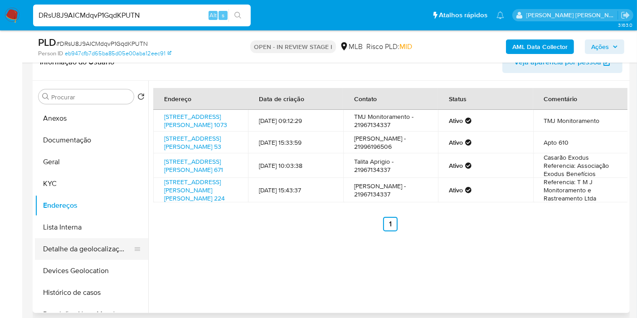
click at [115, 238] on button "Detalhe da geolocalização" at bounding box center [88, 249] width 106 height 22
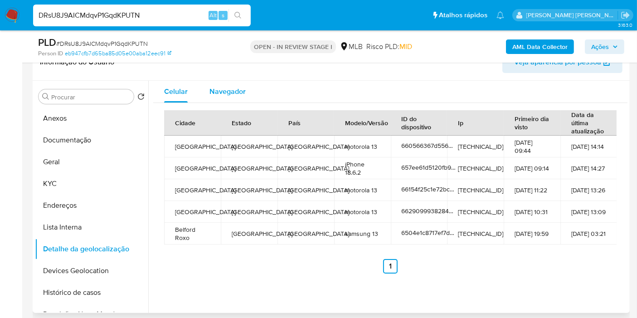
click at [239, 87] on span "Navegador" at bounding box center [227, 91] width 36 height 10
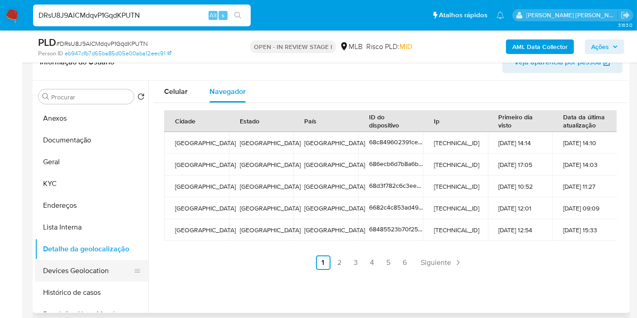
click at [81, 268] on button "Devices Geolocation" at bounding box center [88, 271] width 106 height 22
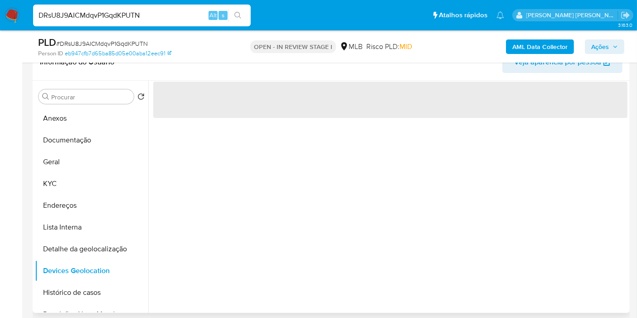
scroll to position [50, 0]
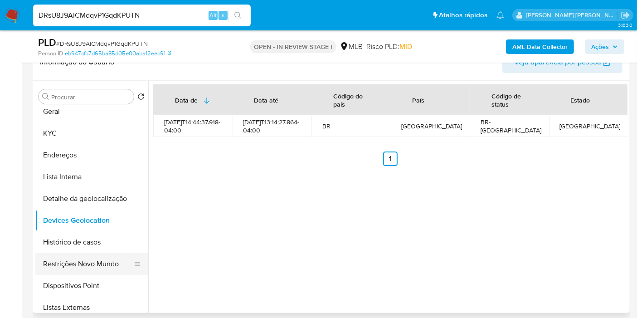
click at [97, 265] on button "Restrições Novo Mundo" at bounding box center [88, 264] width 106 height 22
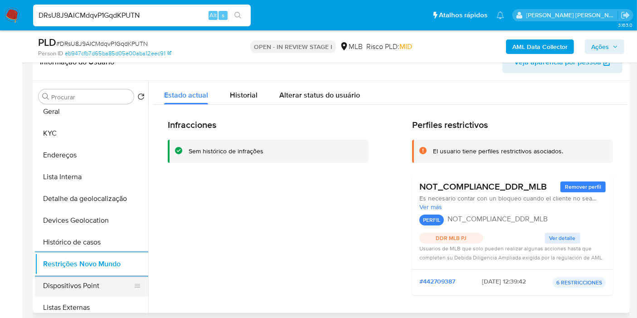
click at [91, 286] on button "Dispositivos Point" at bounding box center [88, 286] width 106 height 22
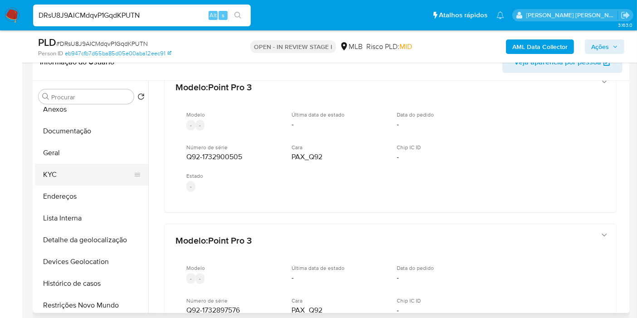
scroll to position [0, 0]
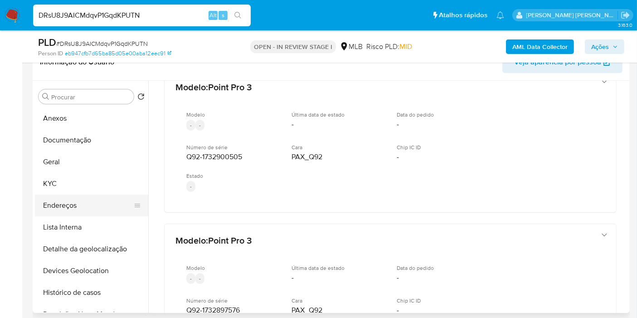
click at [91, 203] on button "Endereços" at bounding box center [88, 205] width 106 height 22
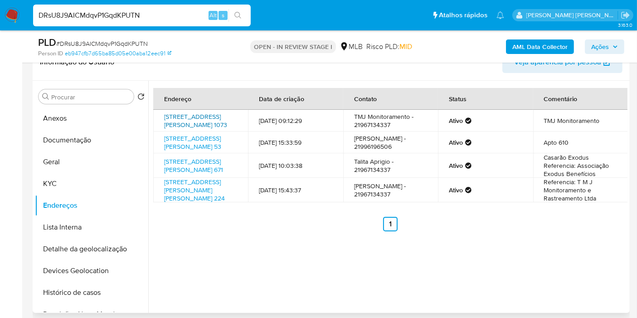
click at [203, 126] on link "[STREET_ADDRESS][PERSON_NAME] 1073" at bounding box center [195, 120] width 63 height 17
